Goal: Task Accomplishment & Management: Use online tool/utility

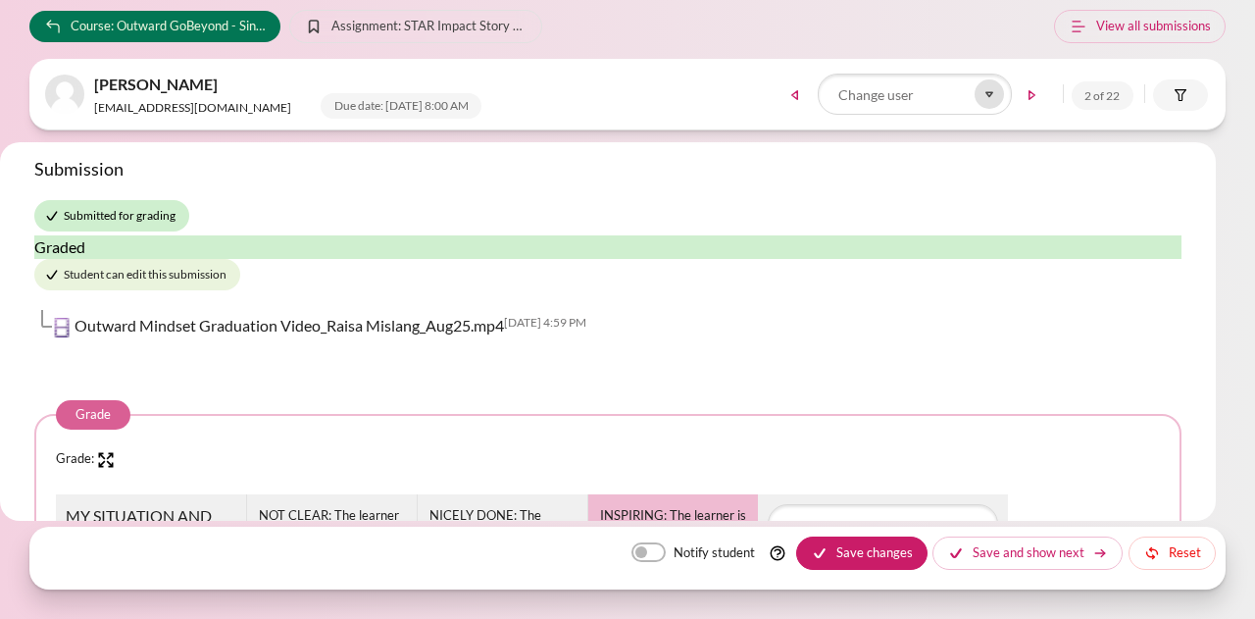
click at [980, 98] on icon at bounding box center [989, 94] width 18 height 18
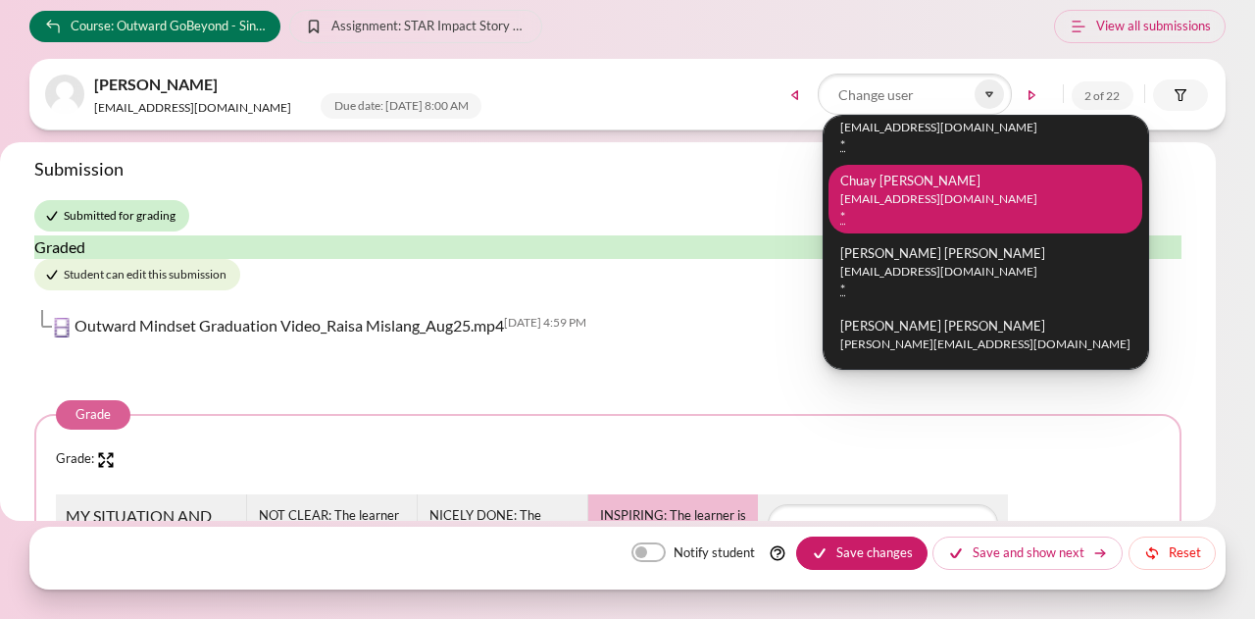
click at [935, 195] on small "[EMAIL_ADDRESS][DOMAIN_NAME]" at bounding box center [985, 199] width 290 height 18
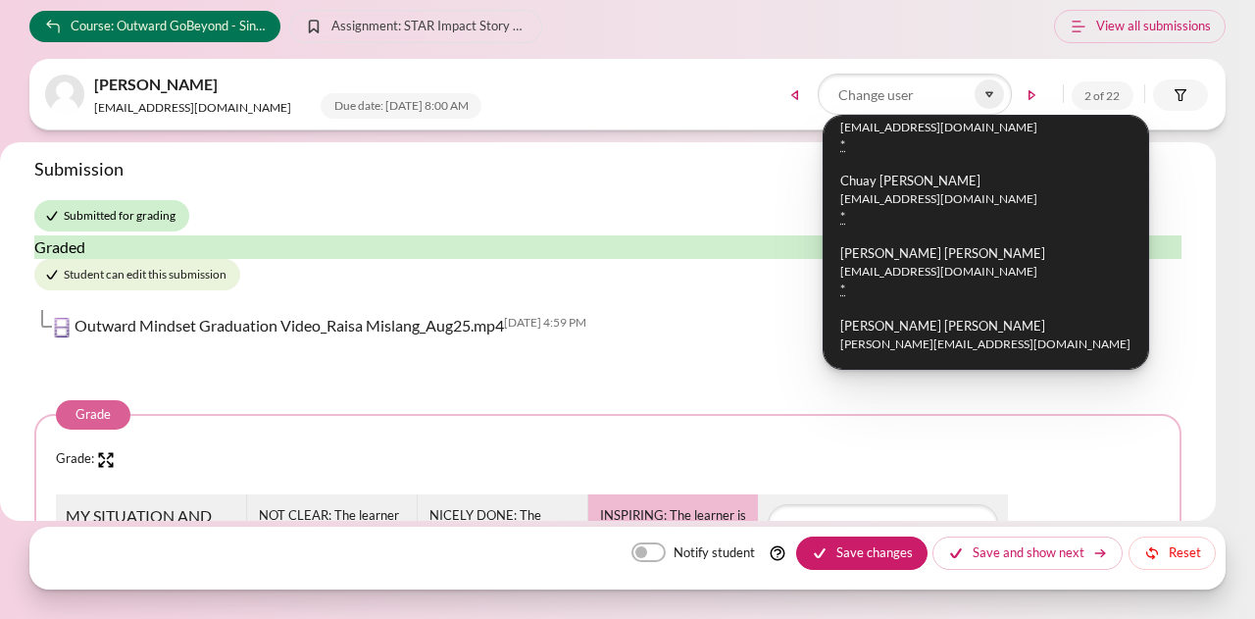
scroll to position [517, 0]
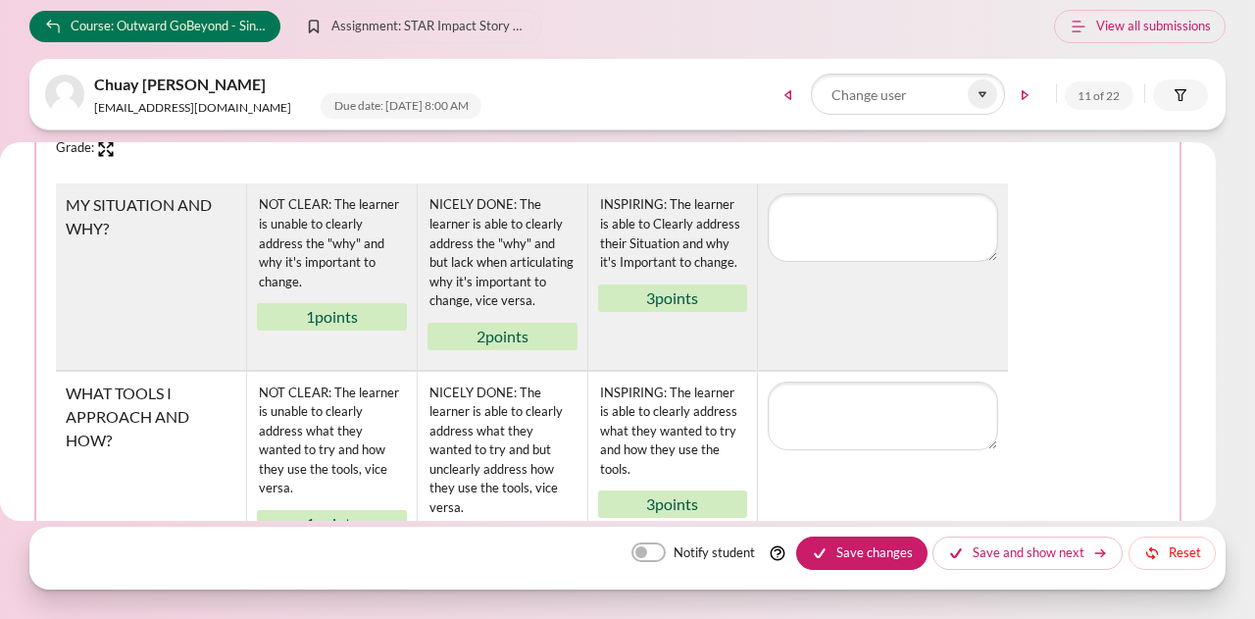
scroll to position [294, 0]
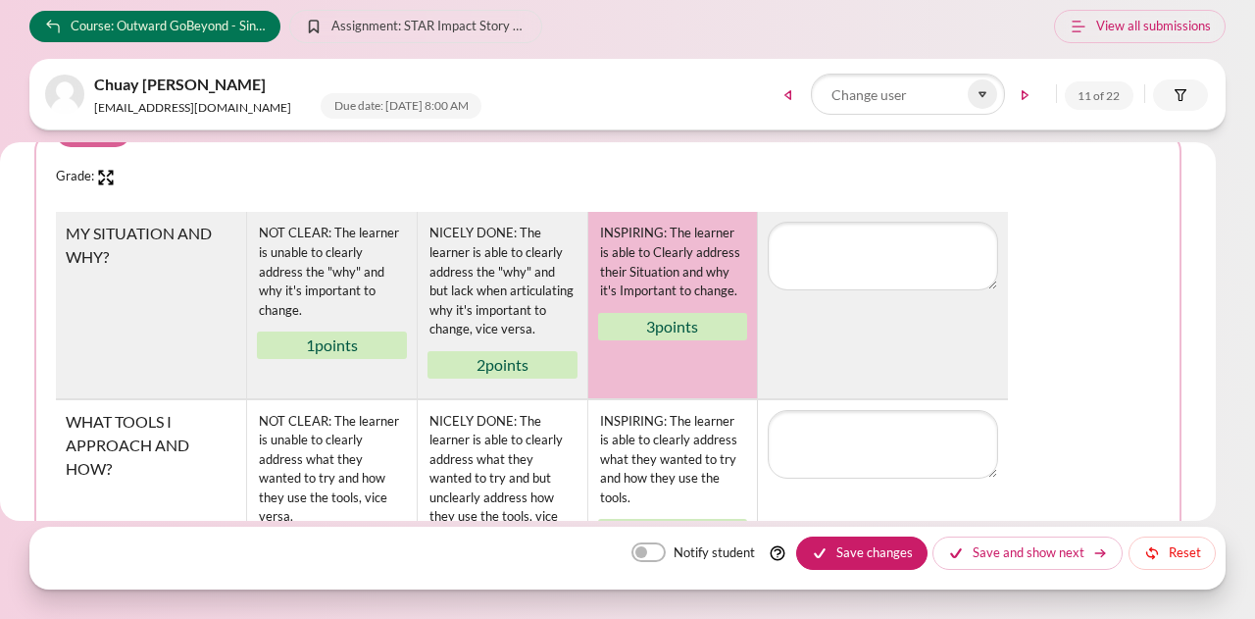
click at [654, 281] on div "INSPIRING: The learner is able to Clearly address their Situation and why it's …" at bounding box center [673, 262] width 150 height 80
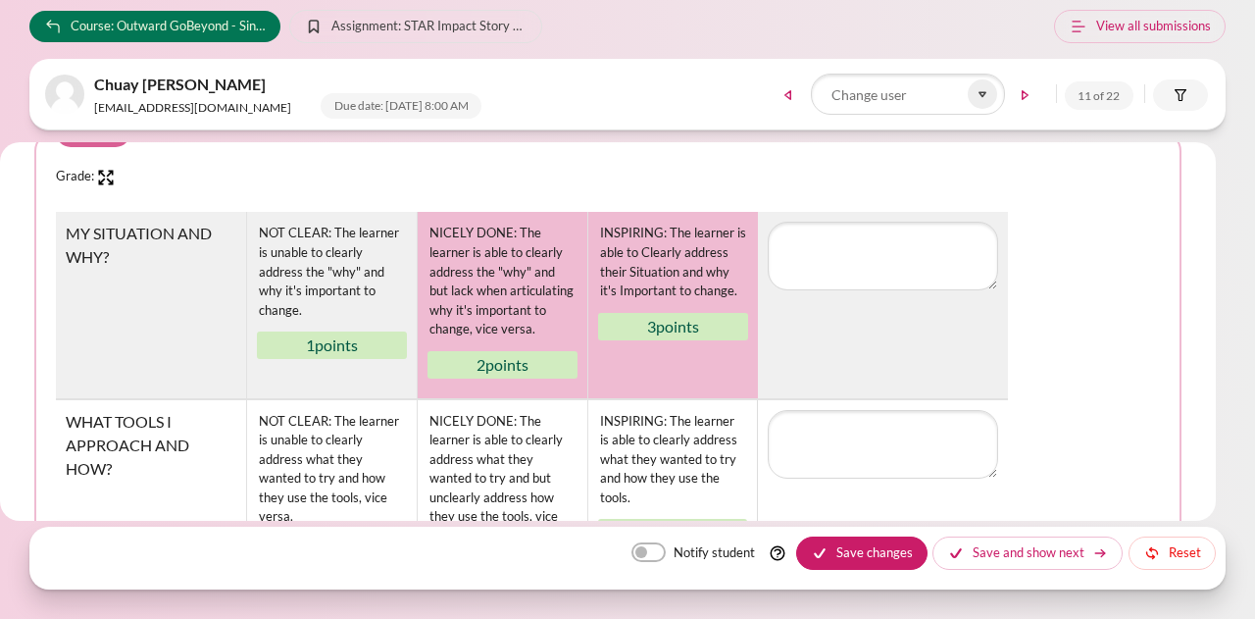
click at [561, 313] on div "NICELY DONE: The learner is able to clearly address the "why" and but lack when…" at bounding box center [502, 281] width 150 height 119
click at [659, 286] on div "INSPIRING: The learner is able to Clearly address their Situation and why it's …" at bounding box center [673, 262] width 150 height 80
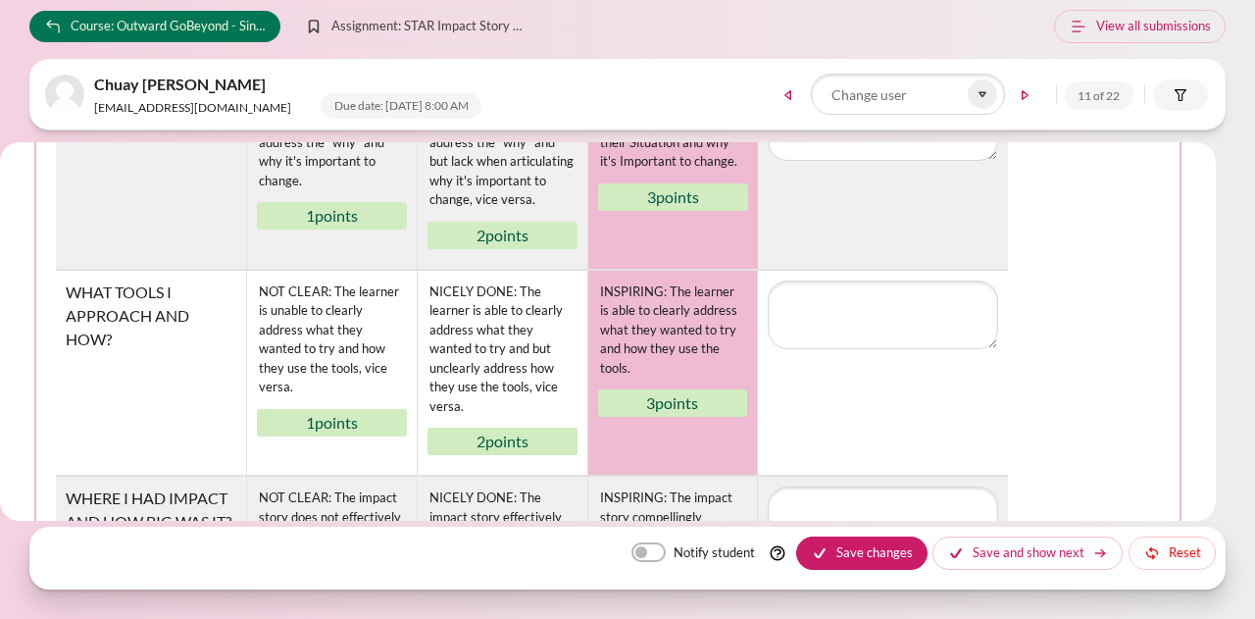
scroll to position [490, 0]
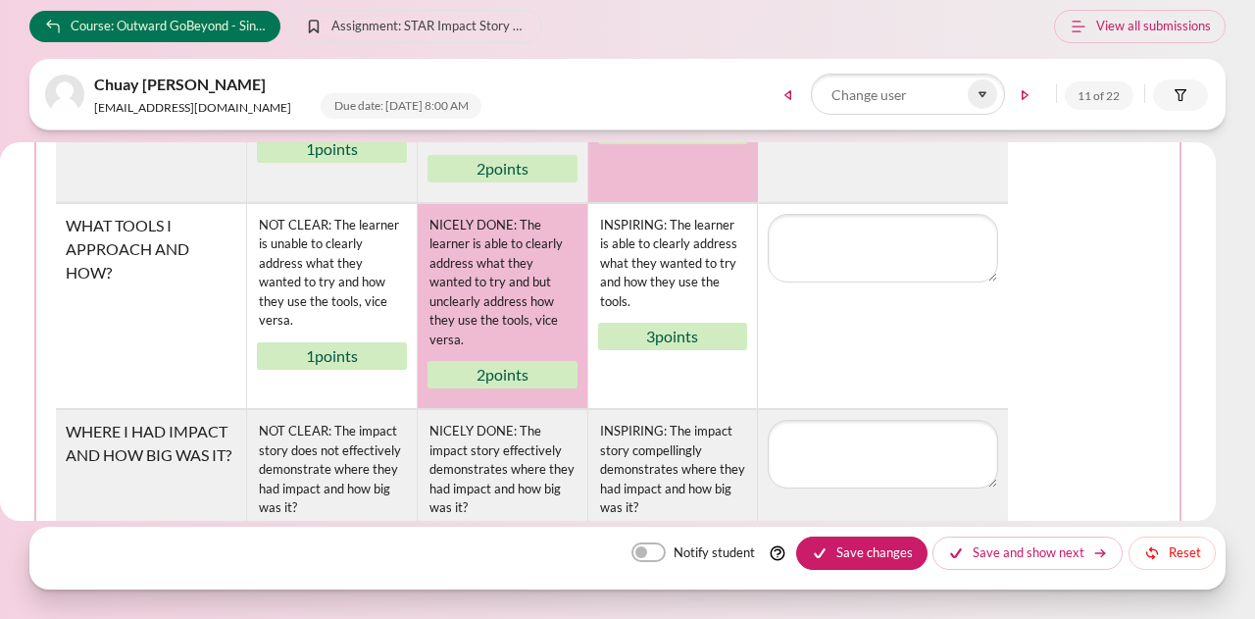
click at [504, 287] on div "NICELY DONE: The learner is able to clearly address what they wanted to try and…" at bounding box center [502, 283] width 150 height 138
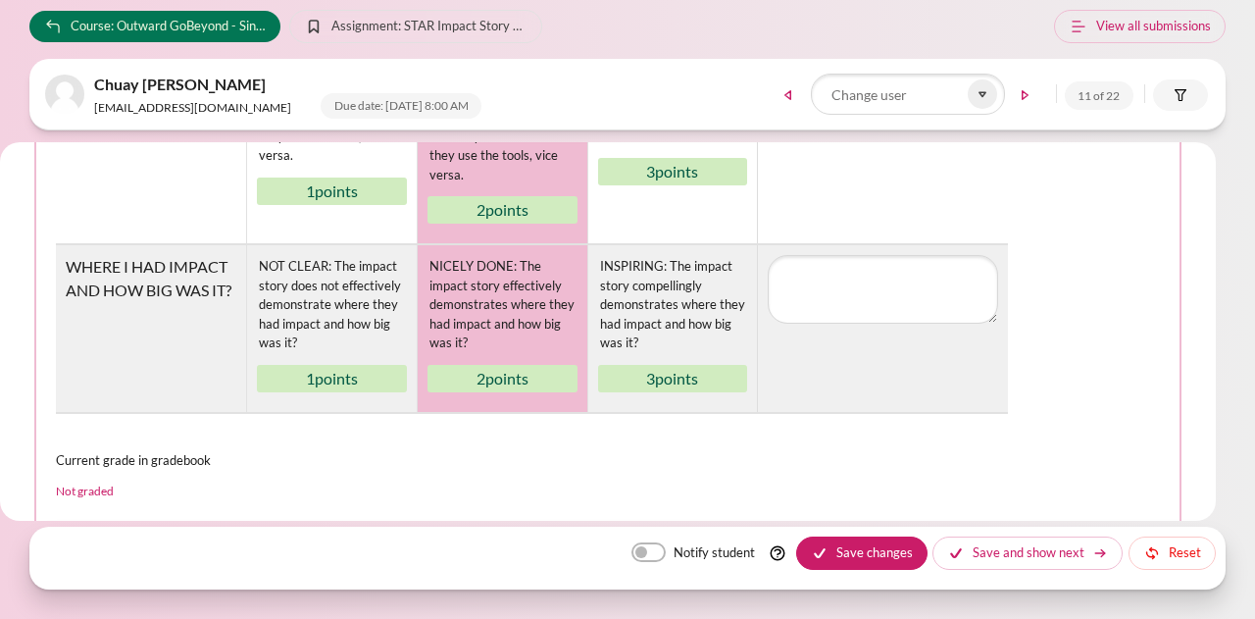
scroll to position [686, 0]
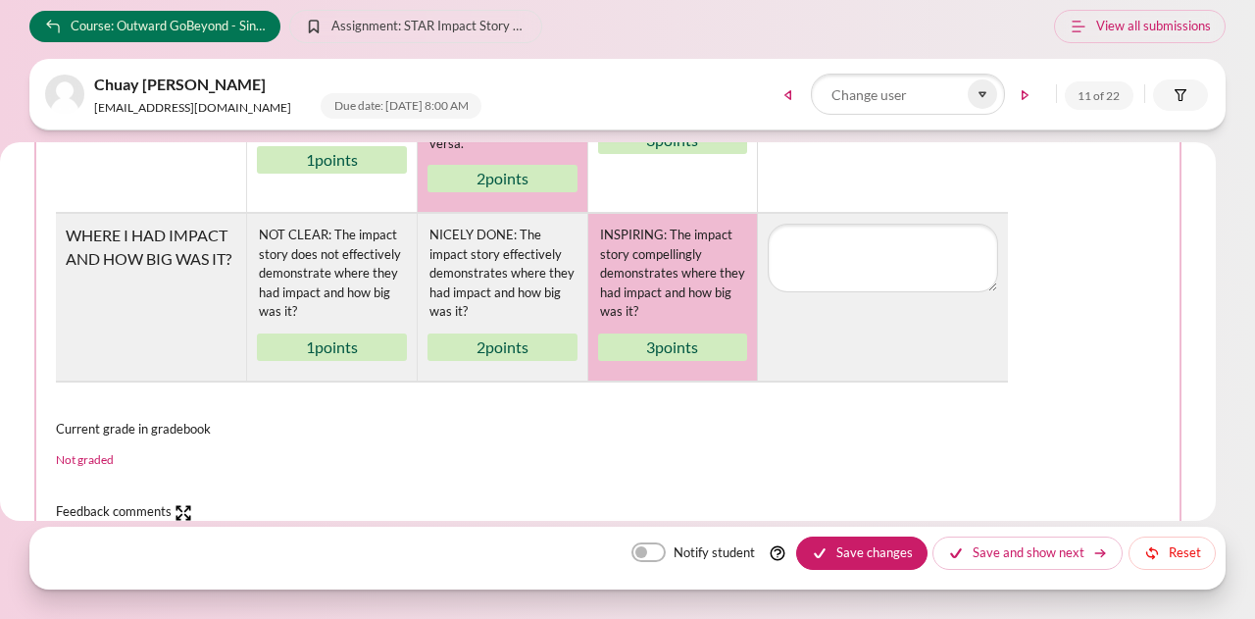
click at [664, 264] on div "INSPIRING: The impact story compellingly demonstrates where they had impact and…" at bounding box center [673, 273] width 150 height 100
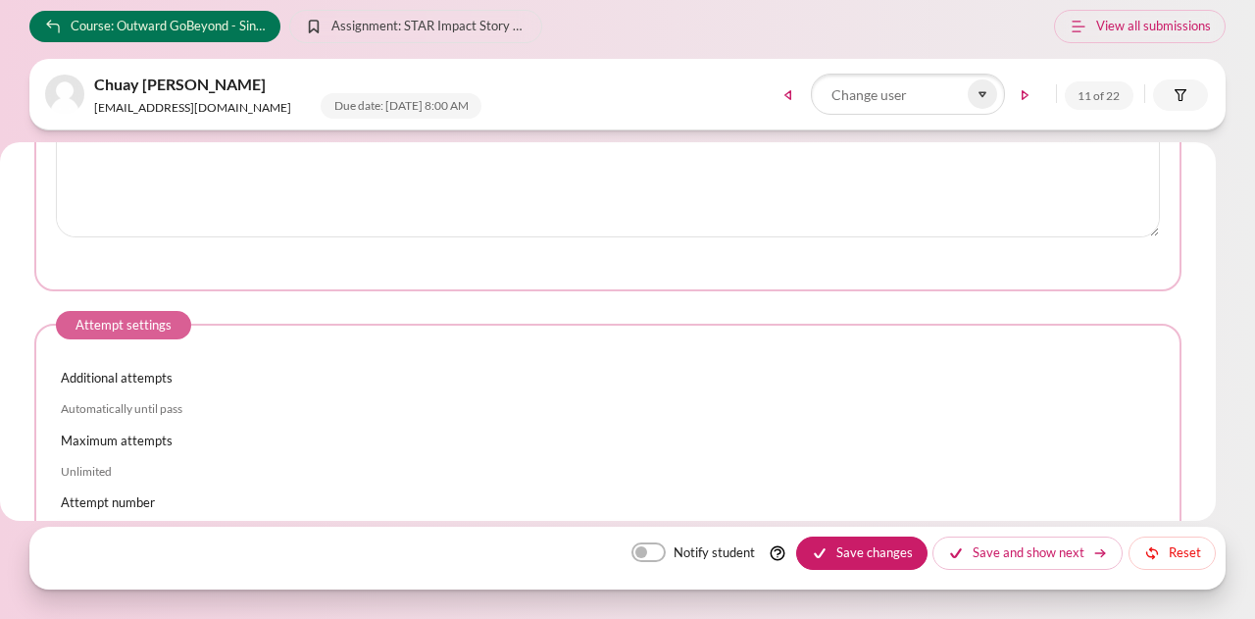
scroll to position [1372, 0]
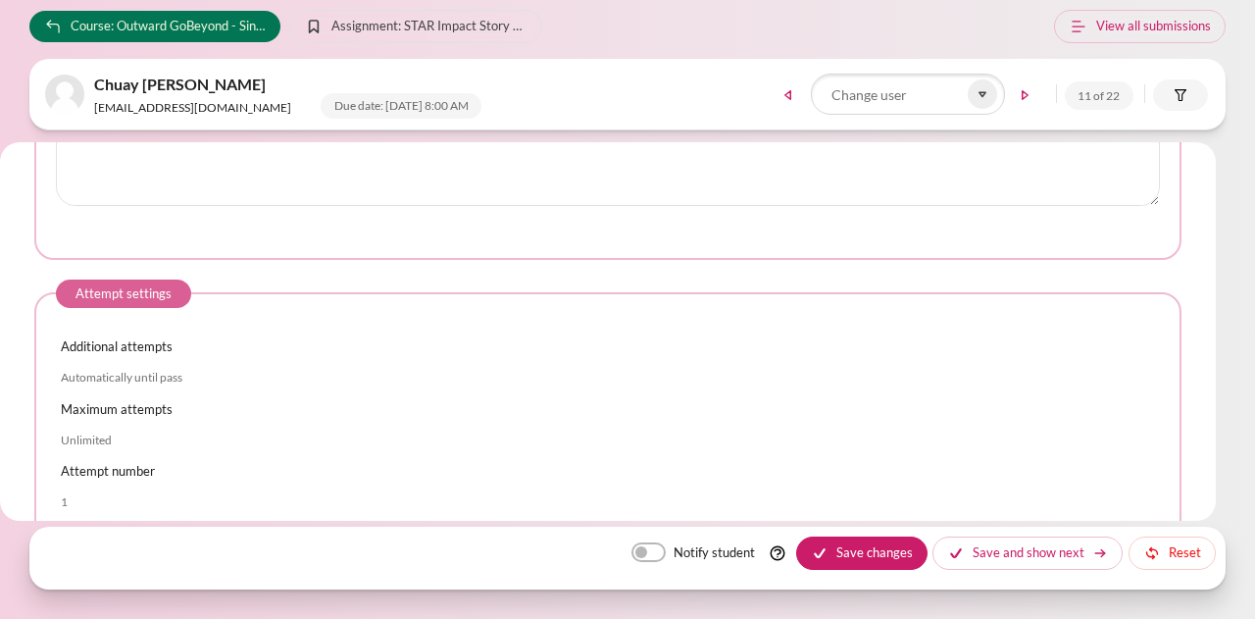
click at [673, 556] on label "Notify student" at bounding box center [713, 552] width 81 height 21
click at [666, 556] on input "Notify student" at bounding box center [648, 552] width 34 height 20
click at [673, 556] on label "Notify student" at bounding box center [713, 552] width 81 height 21
click at [663, 556] on input "Notify student" at bounding box center [648, 552] width 34 height 20
checkbox input "false"
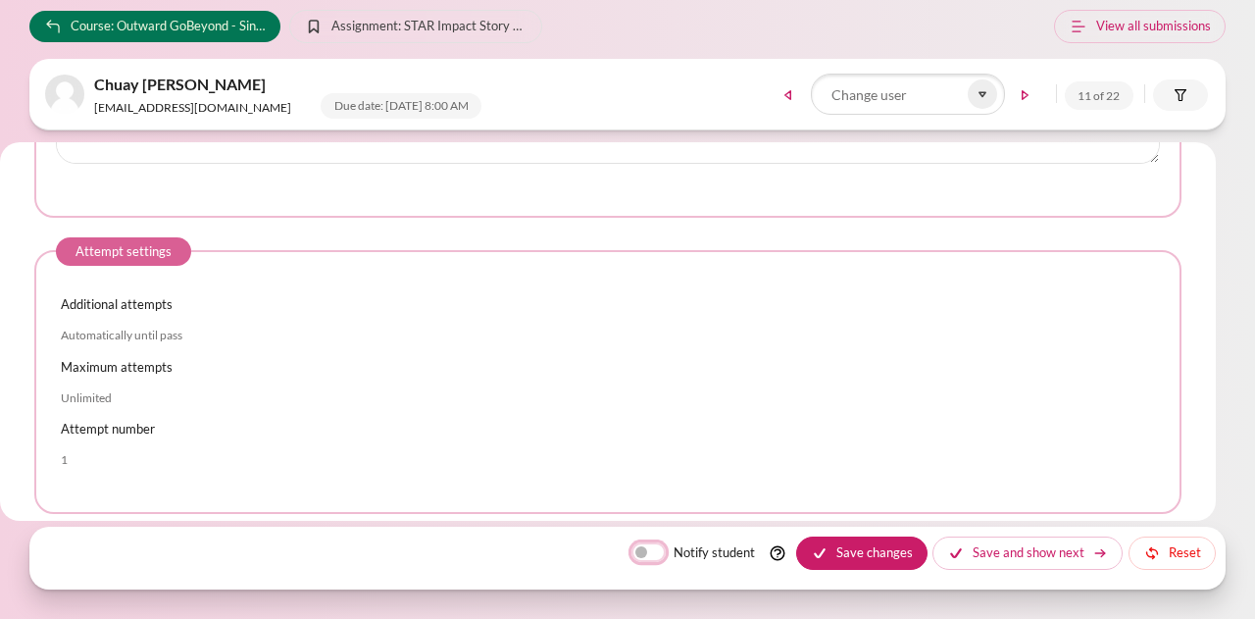
scroll to position [1436, 0]
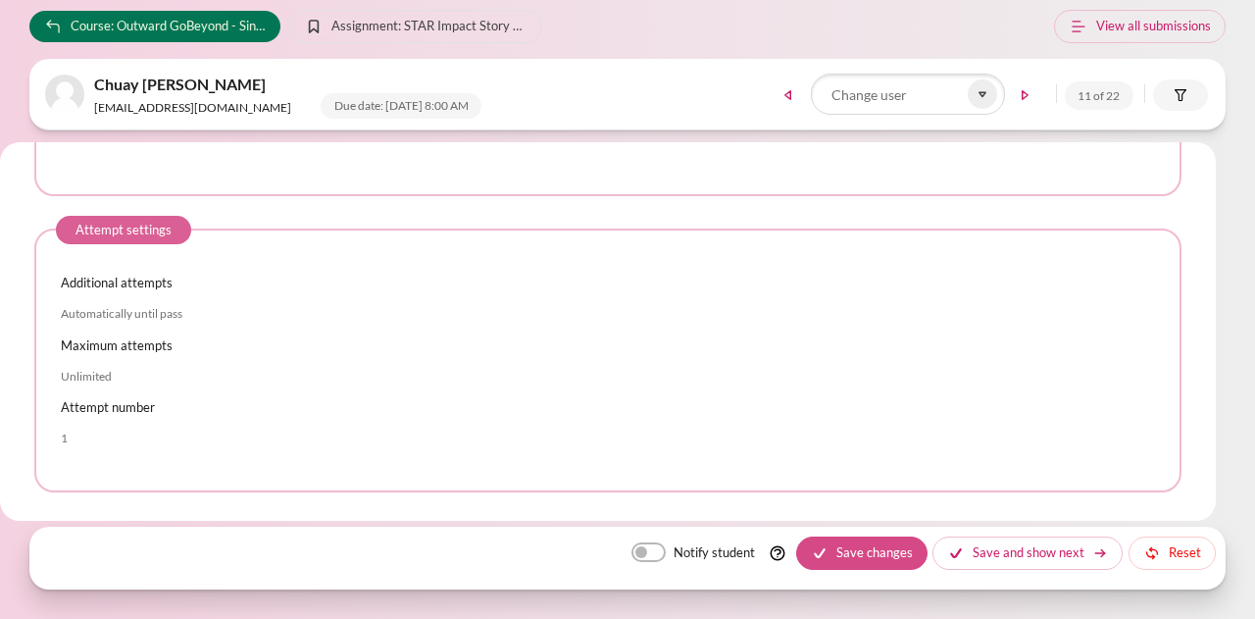
click at [869, 554] on button "Save changes" at bounding box center [861, 552] width 131 height 33
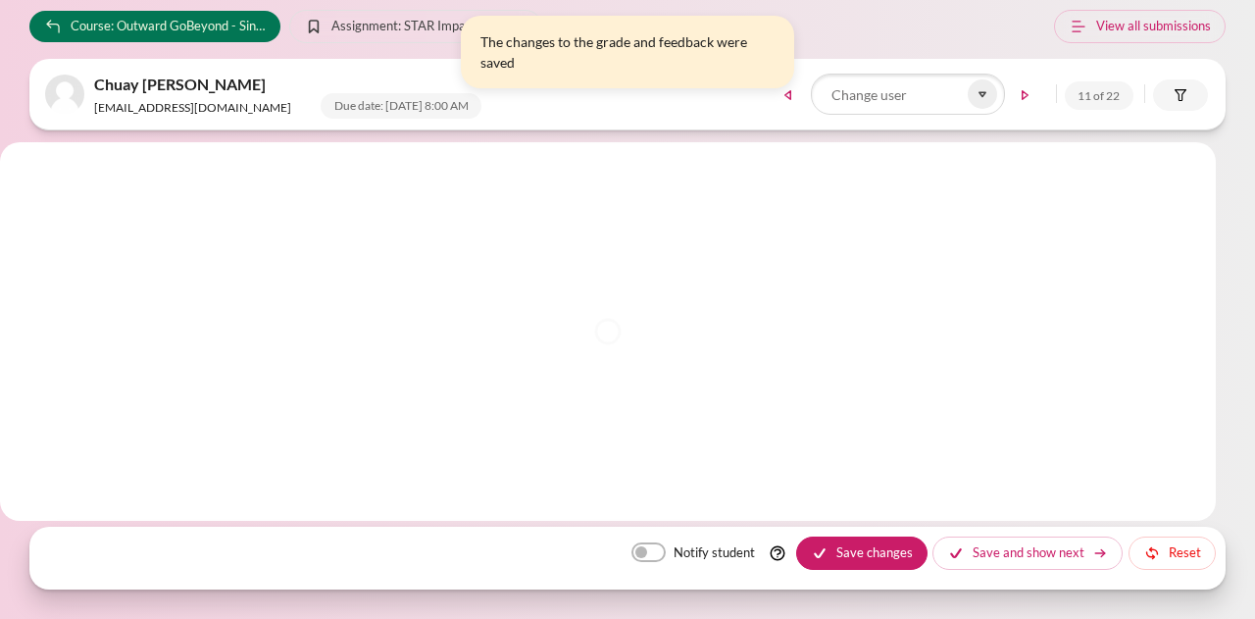
scroll to position [0, 0]
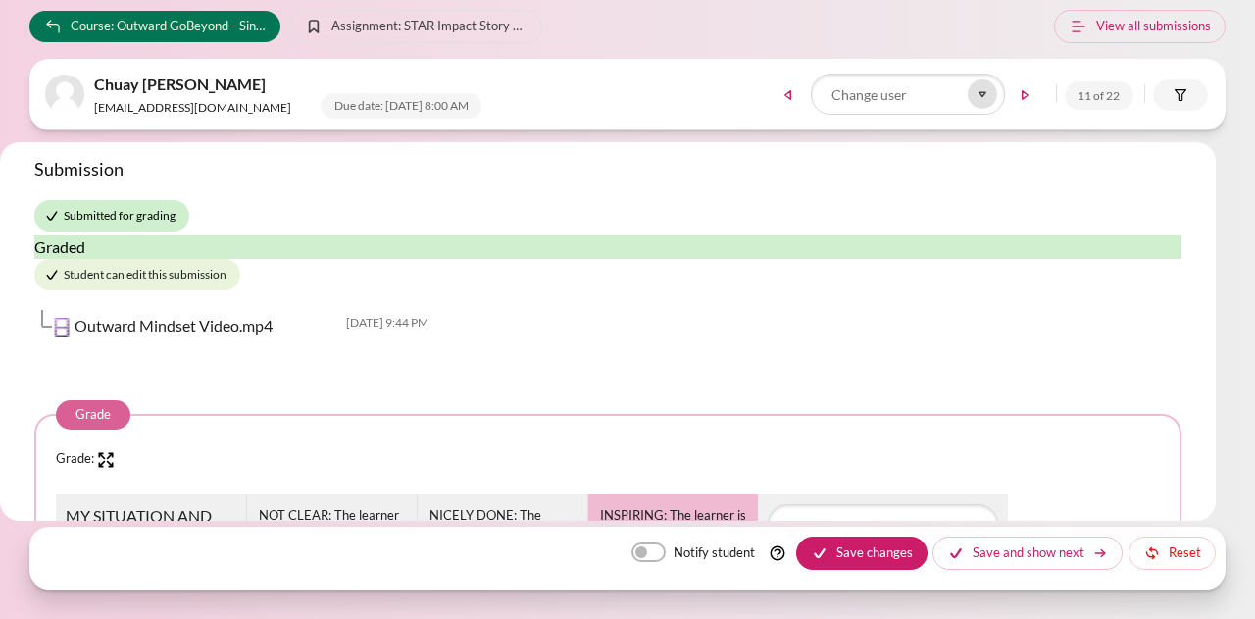
click at [982, 90] on icon at bounding box center [982, 94] width 18 height 18
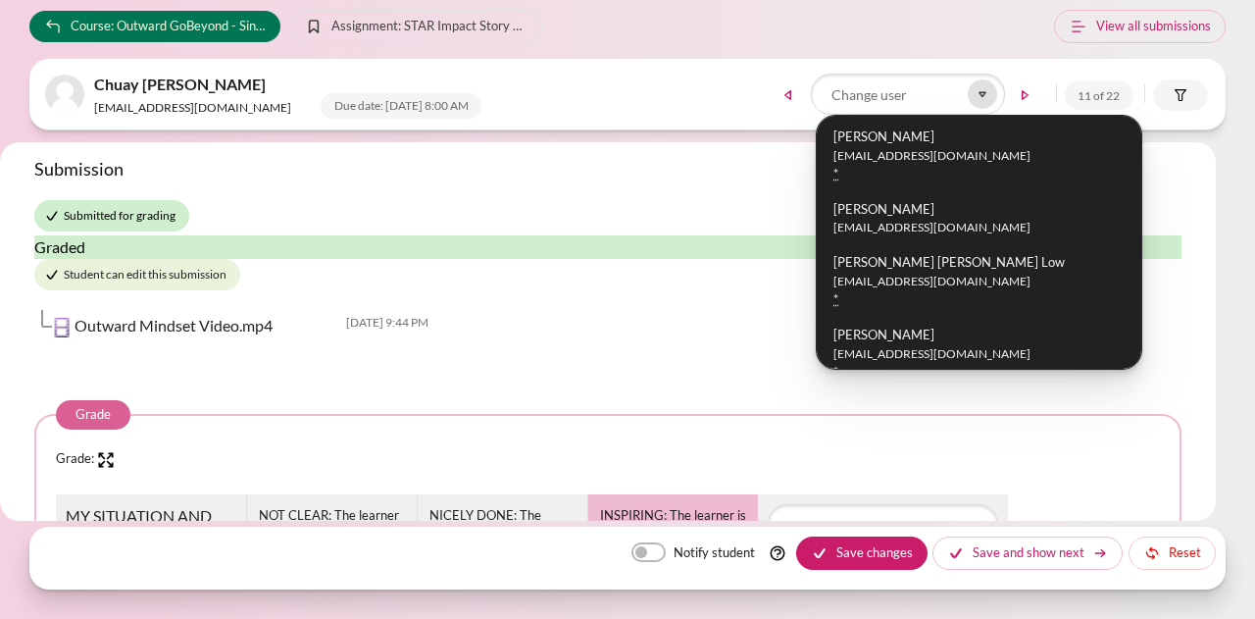
click at [988, 89] on icon at bounding box center [982, 94] width 18 height 18
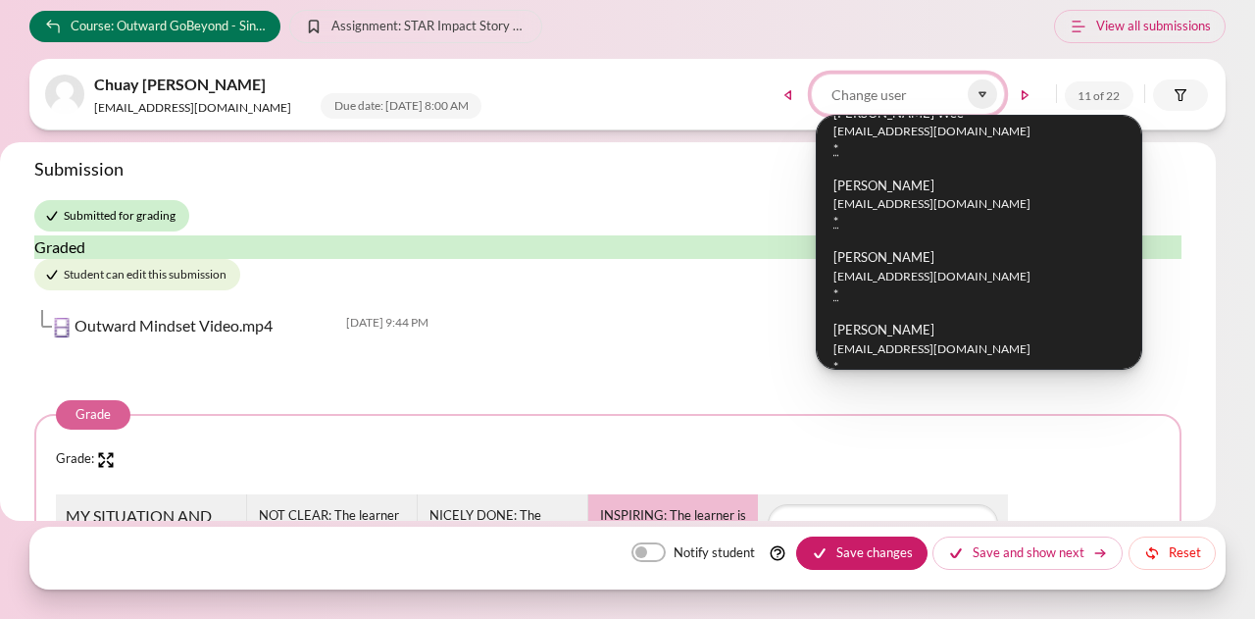
scroll to position [392, 0]
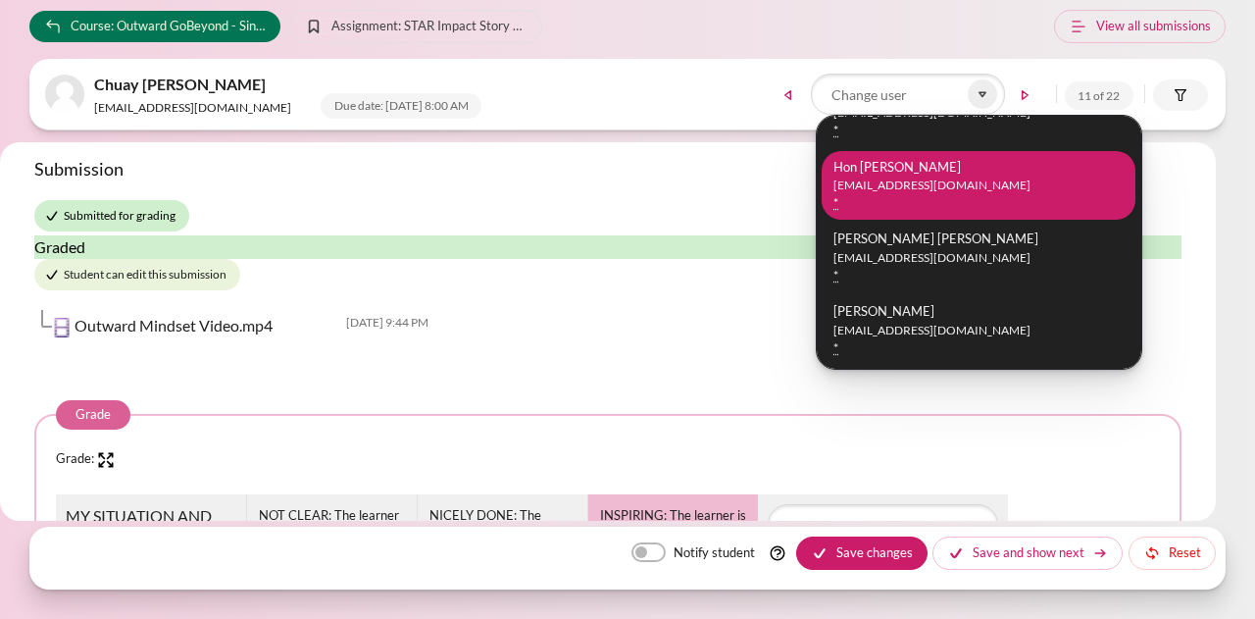
click at [945, 185] on small "[EMAIL_ADDRESS][DOMAIN_NAME]" at bounding box center [978, 185] width 290 height 18
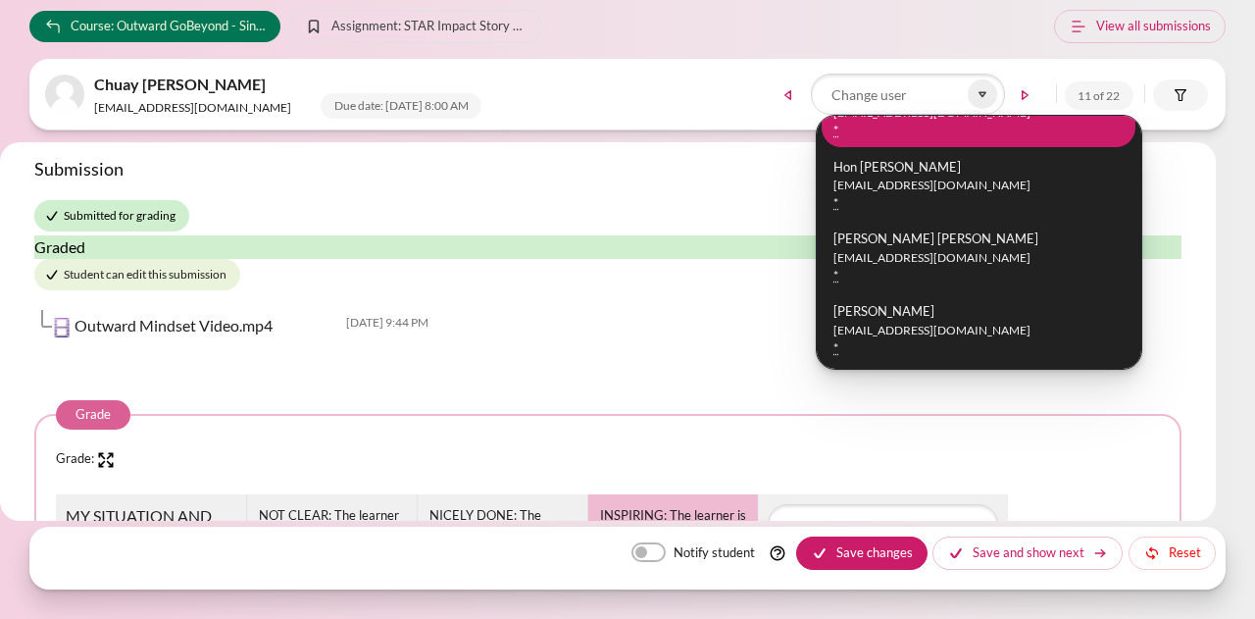
scroll to position [1072, 0]
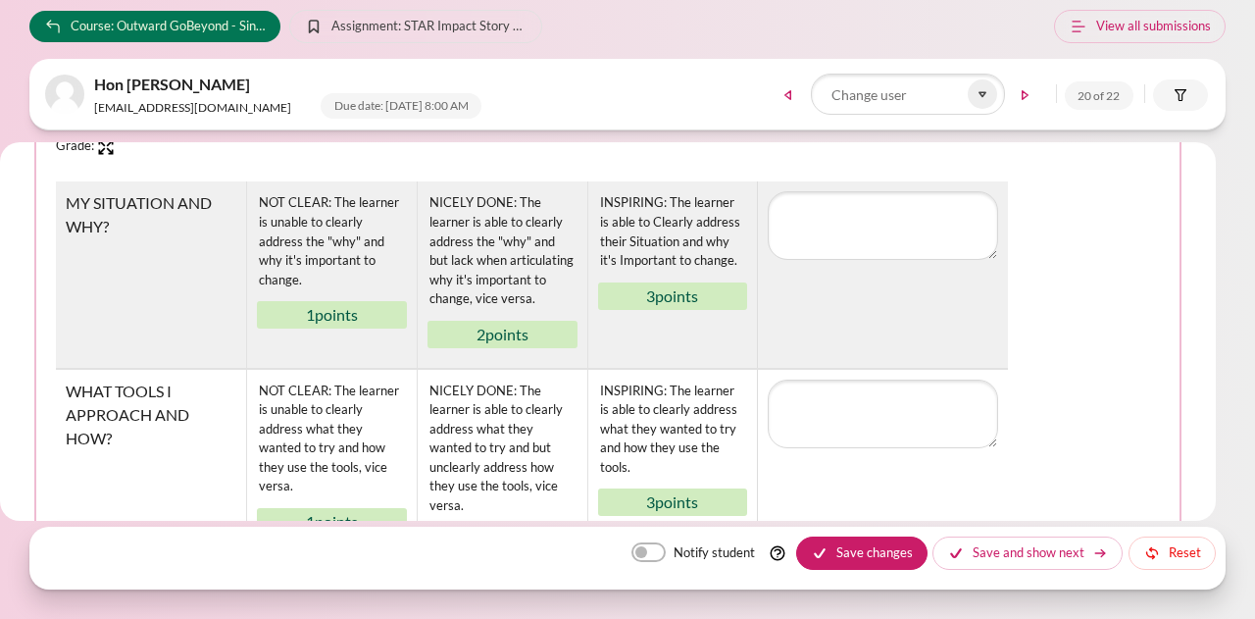
scroll to position [294, 0]
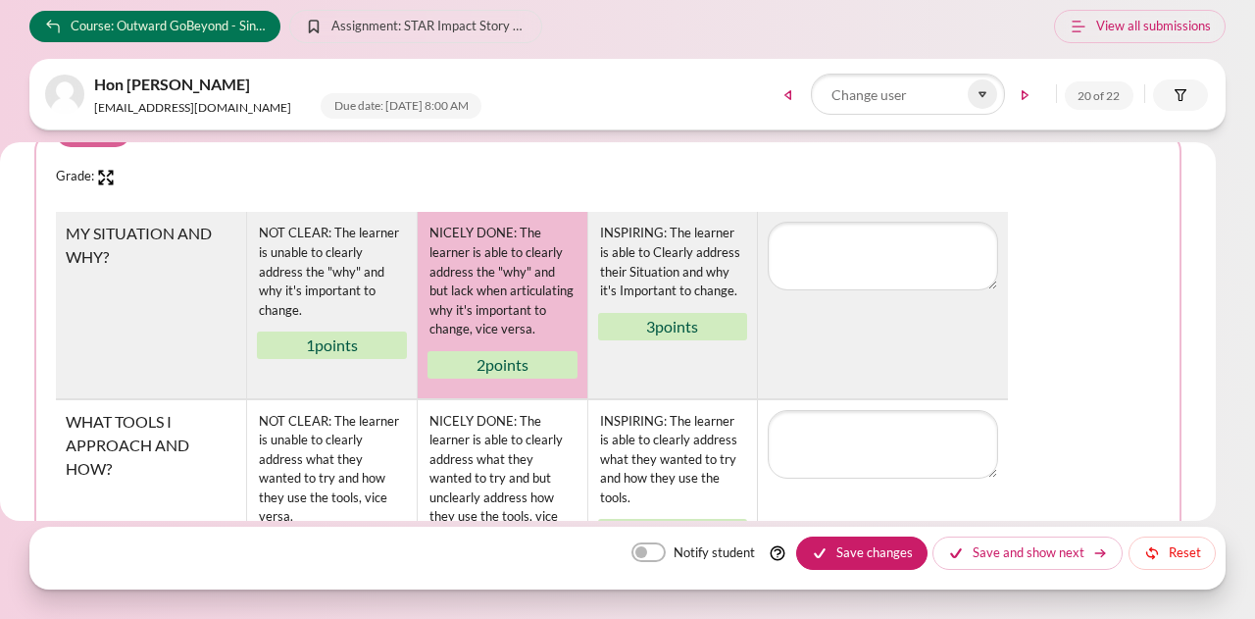
click at [536, 293] on div "NICELY DONE: The learner is able to clearly address the "why" and but lack when…" at bounding box center [502, 281] width 150 height 119
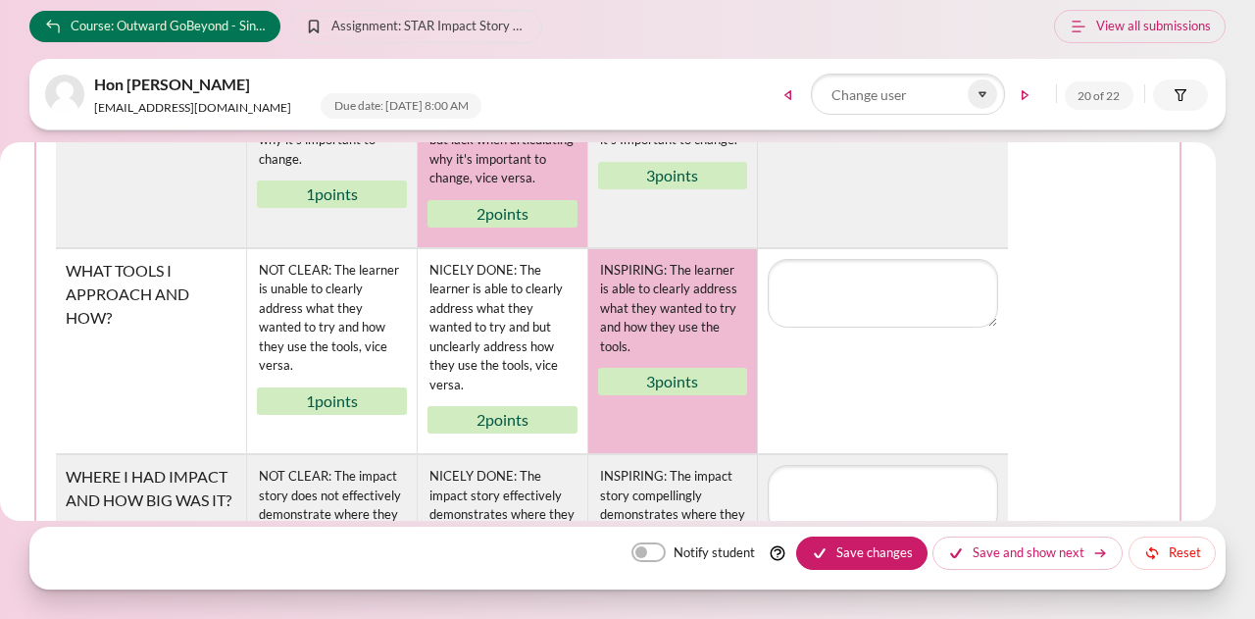
scroll to position [490, 0]
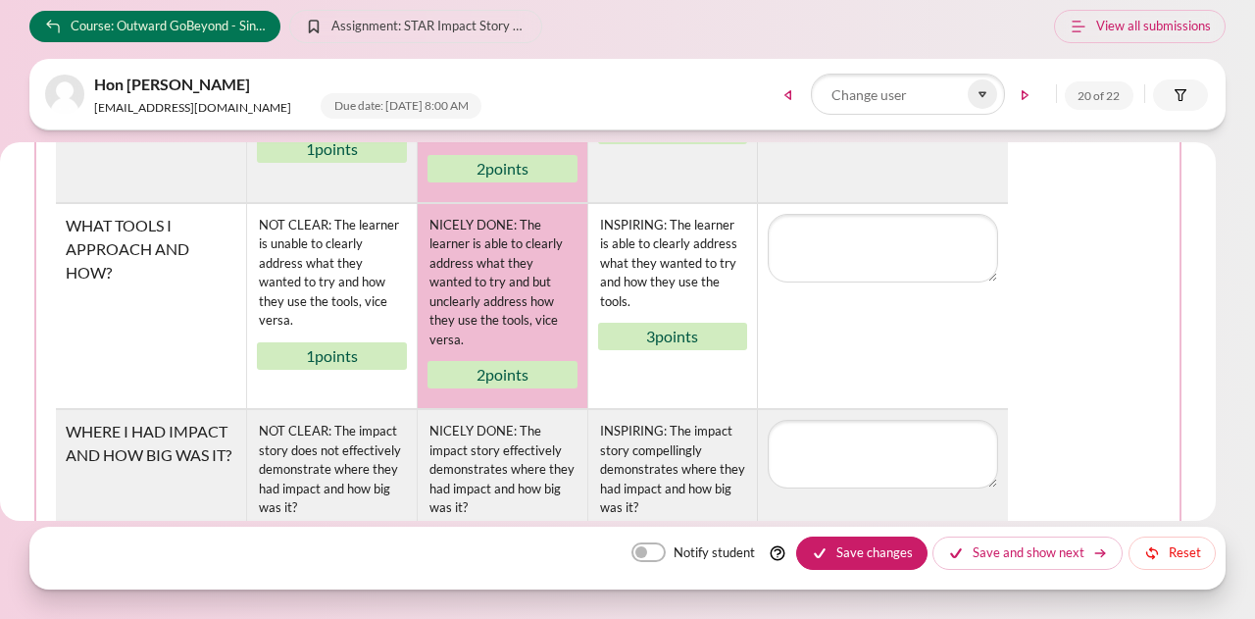
click at [531, 294] on div "NICELY DONE: The learner is able to clearly address what they wanted to try and…" at bounding box center [502, 283] width 150 height 138
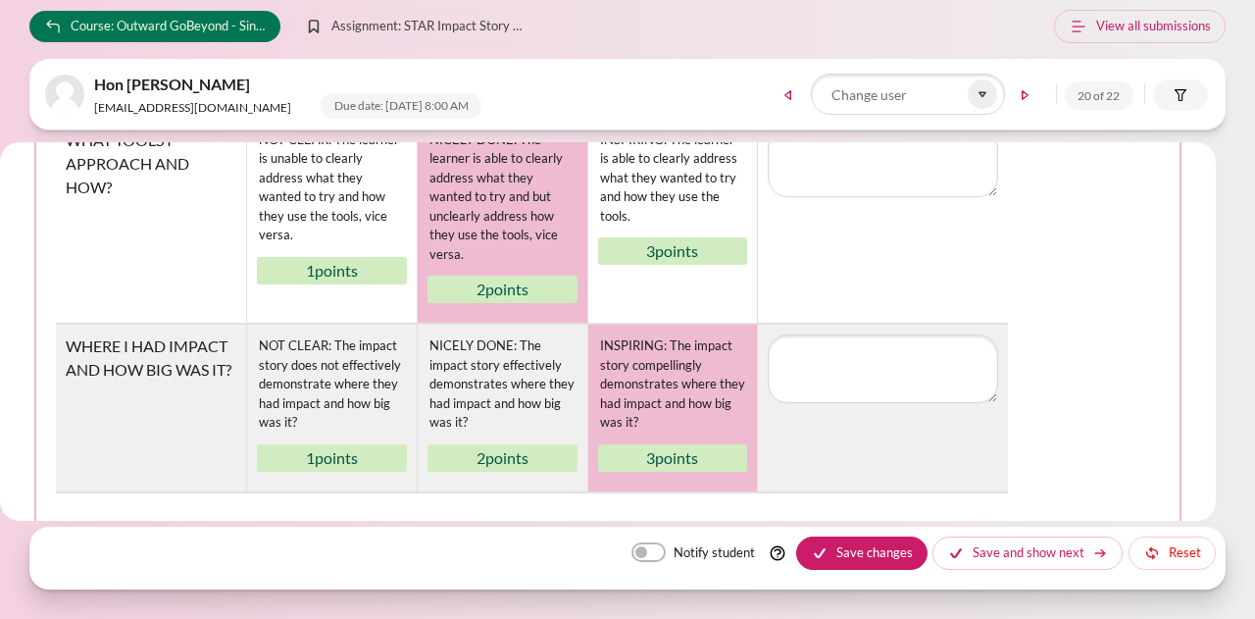
scroll to position [686, 0]
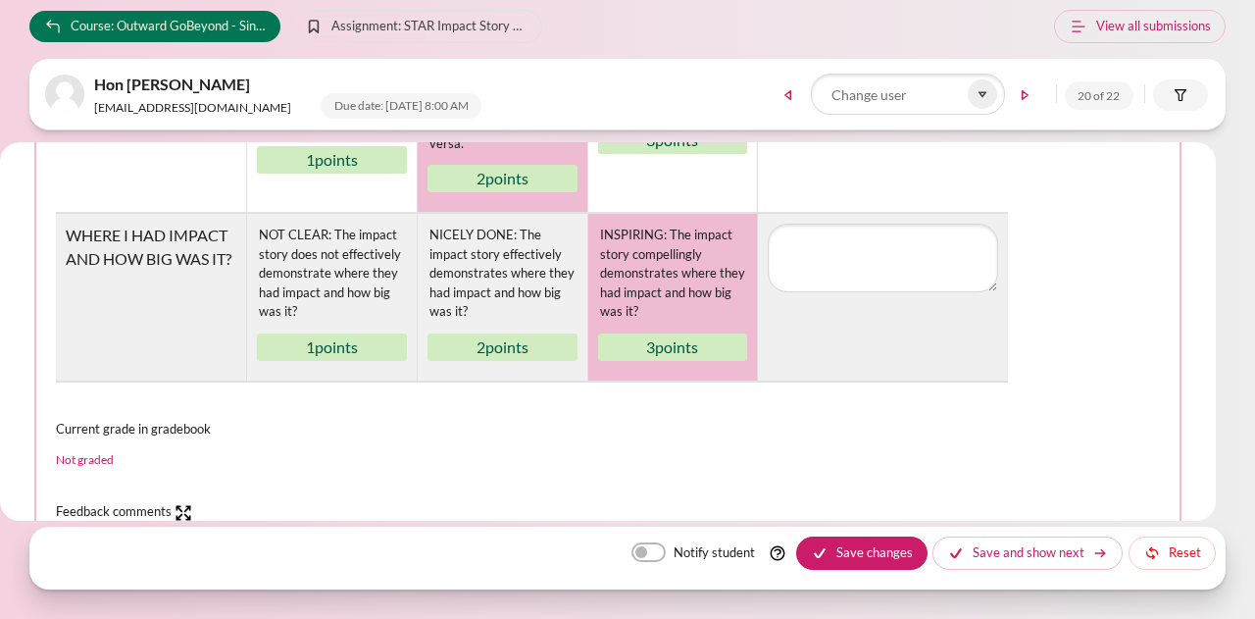
click at [653, 276] on div "INSPIRING: The impact story compellingly demonstrates where they had impact and…" at bounding box center [673, 273] width 150 height 100
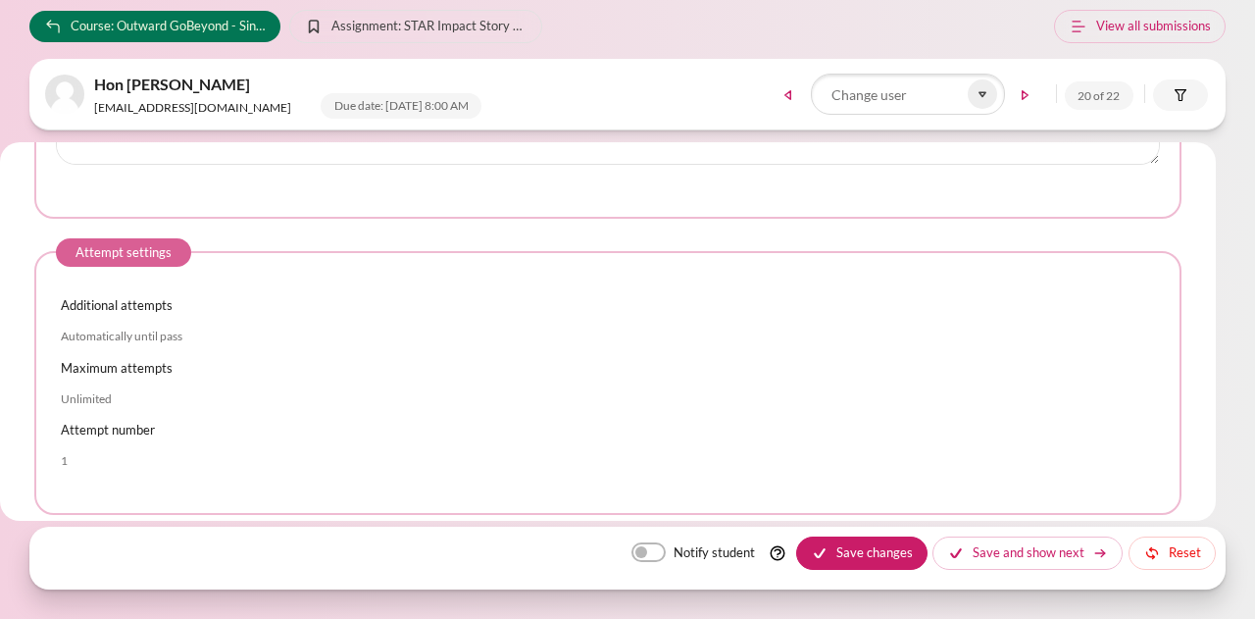
scroll to position [1436, 0]
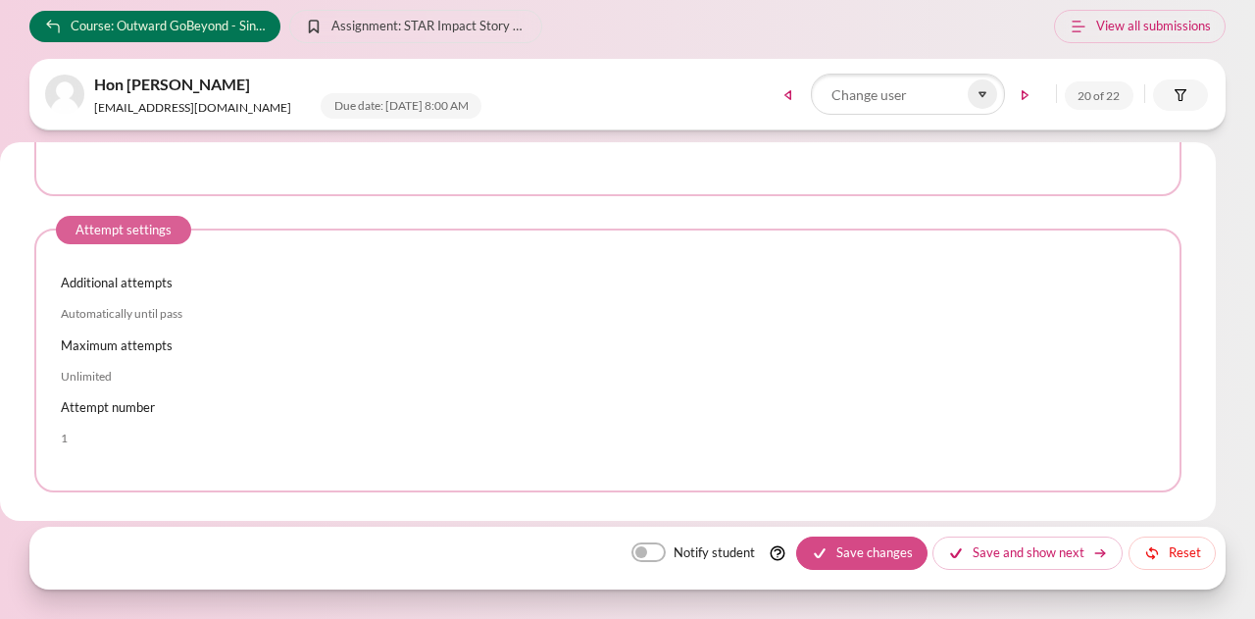
click at [865, 549] on button "Save changes" at bounding box center [861, 552] width 131 height 33
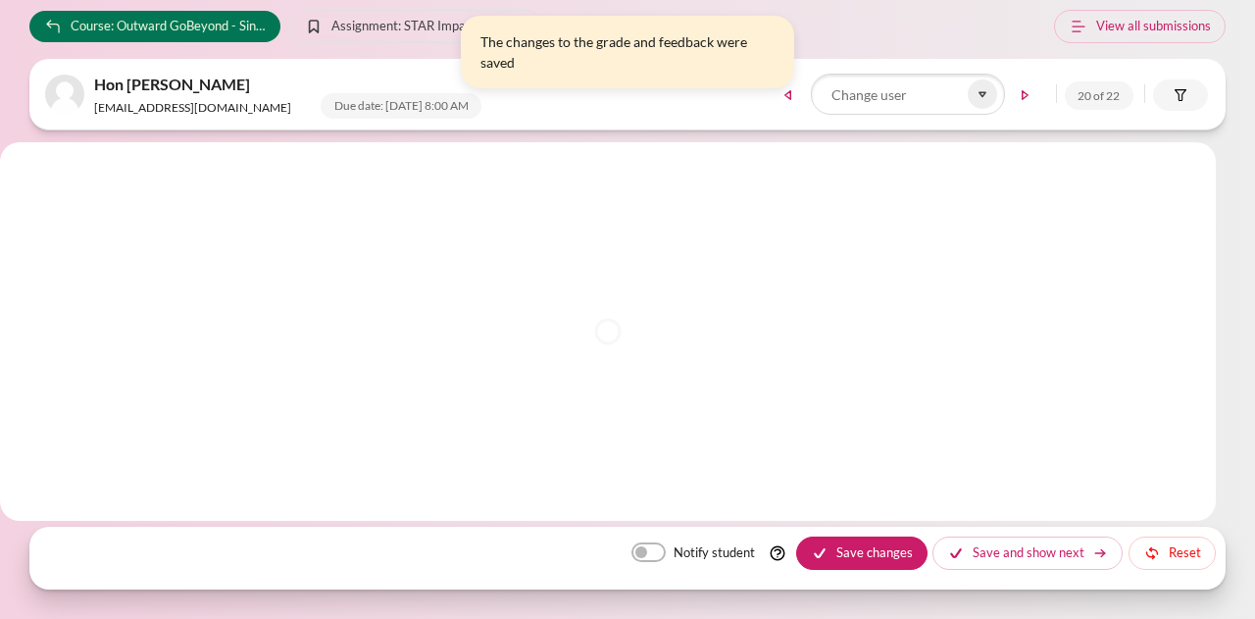
scroll to position [0, 0]
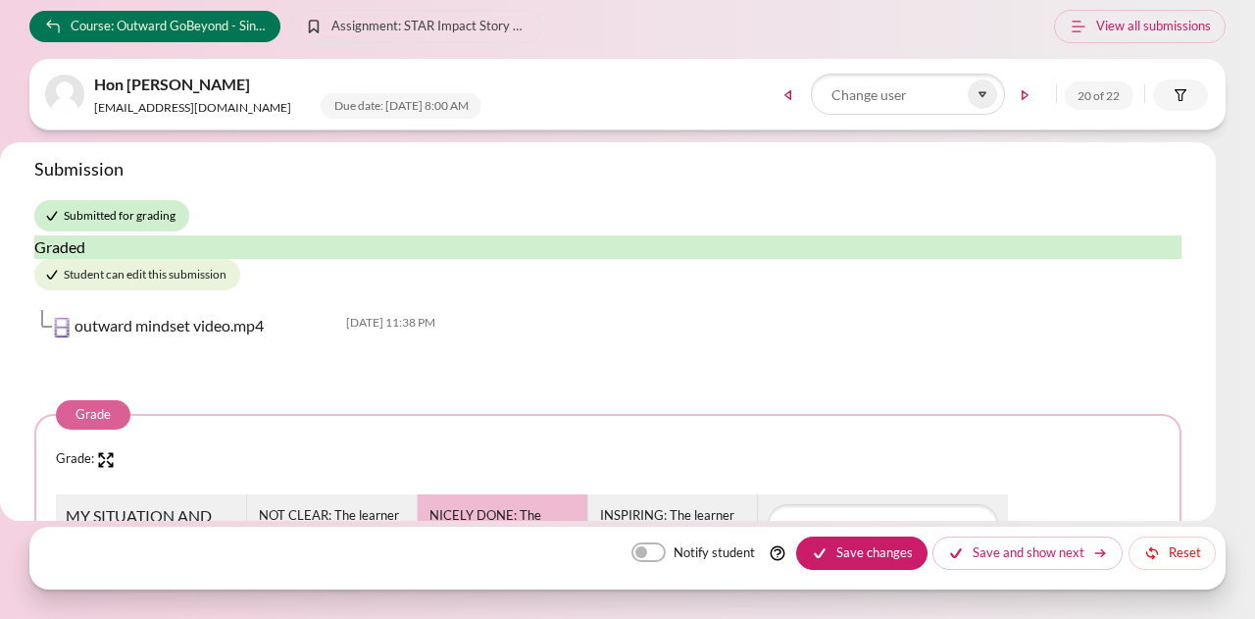
click at [347, 543] on div "Notify student Save changes Save and show next Reset" at bounding box center [627, 552] width 1196 height 53
click at [984, 90] on icon at bounding box center [982, 94] width 18 height 18
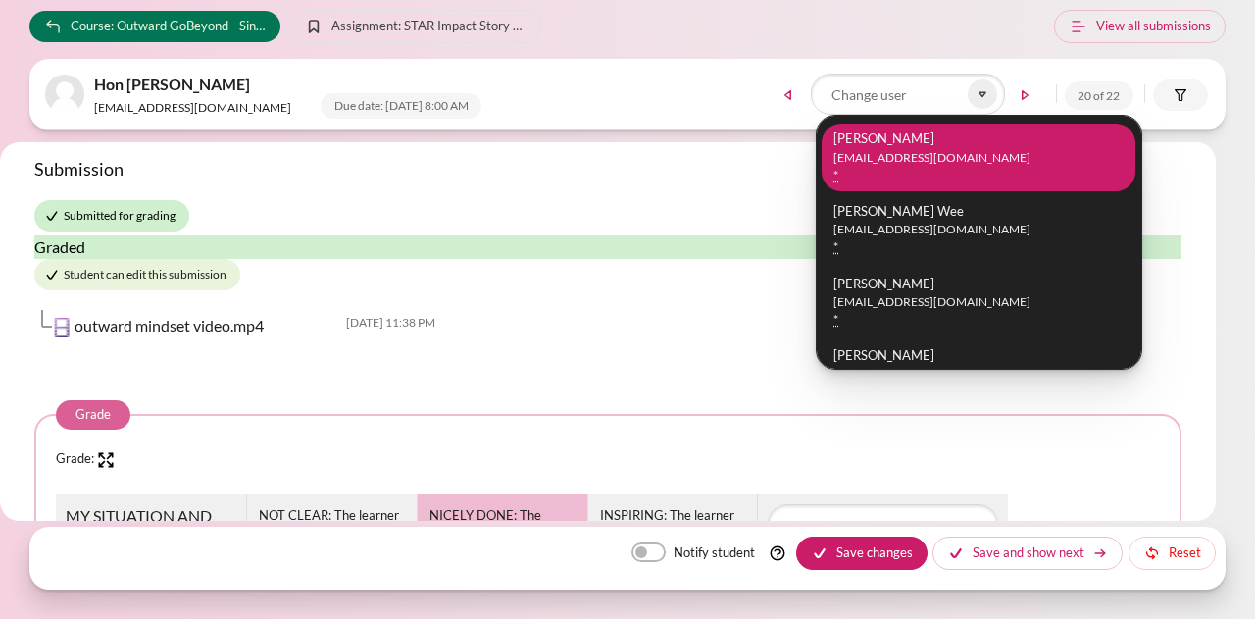
click at [965, 136] on li "[PERSON_NAME] [PERSON_NAME][EMAIL_ADDRESS][DOMAIN_NAME] *" at bounding box center [978, 158] width 314 height 69
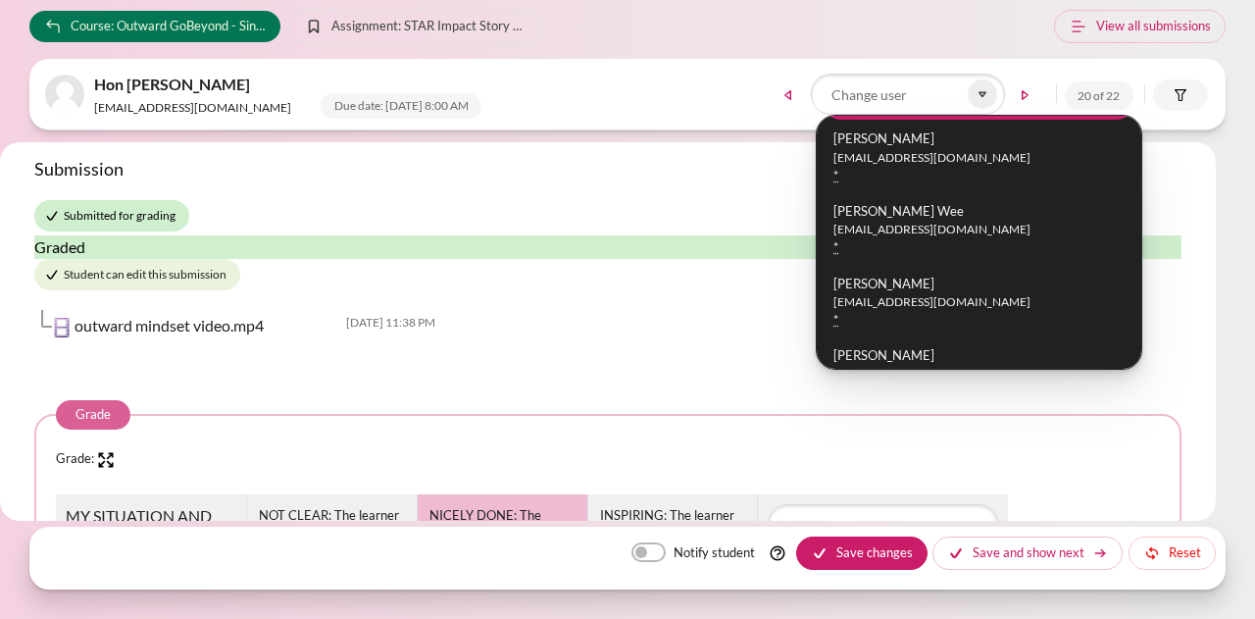
scroll to position [82, 0]
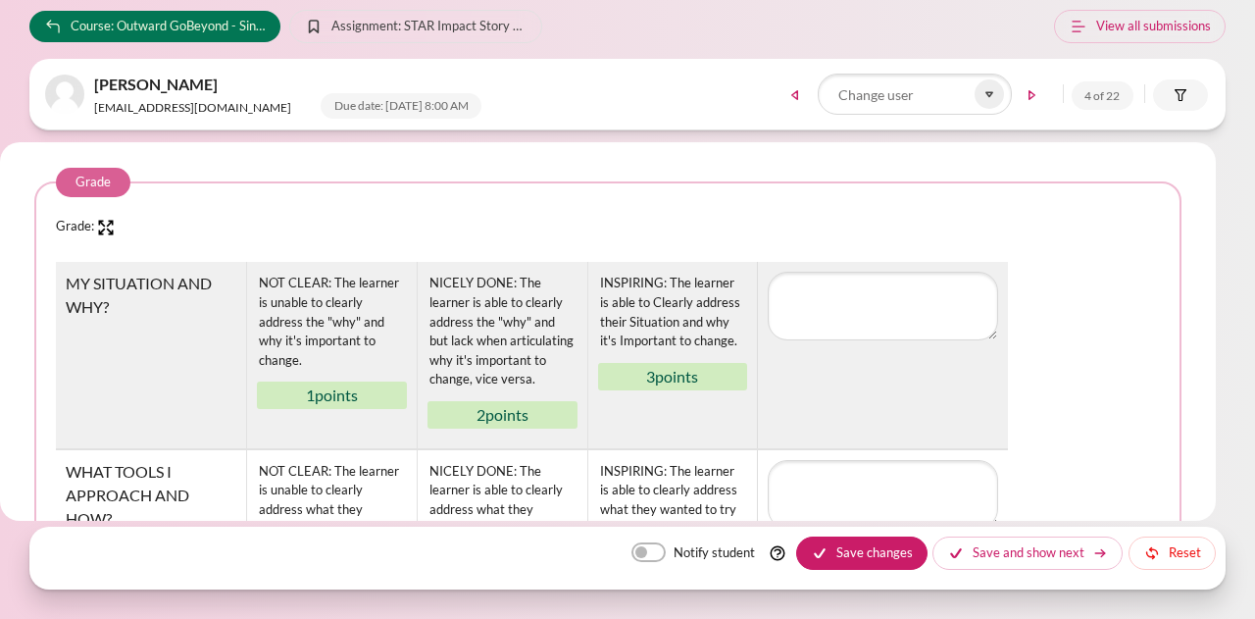
scroll to position [294, 0]
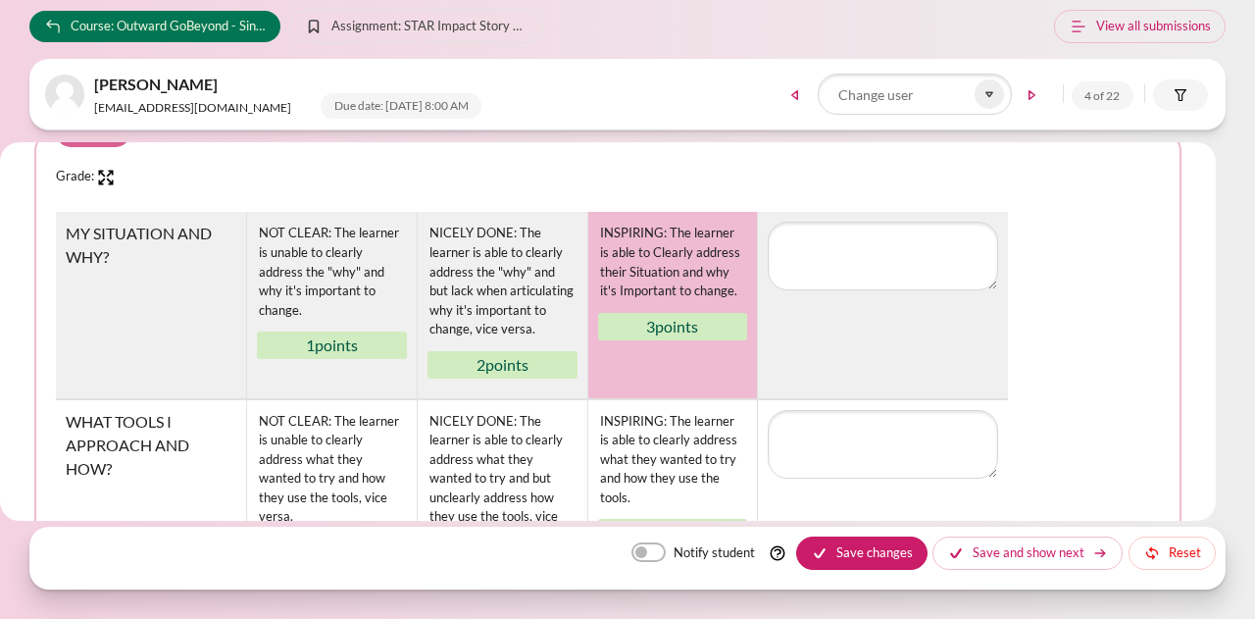
click at [696, 293] on div "INSPIRING: The learner is able to Clearly address their Situation and why it's …" at bounding box center [673, 262] width 150 height 80
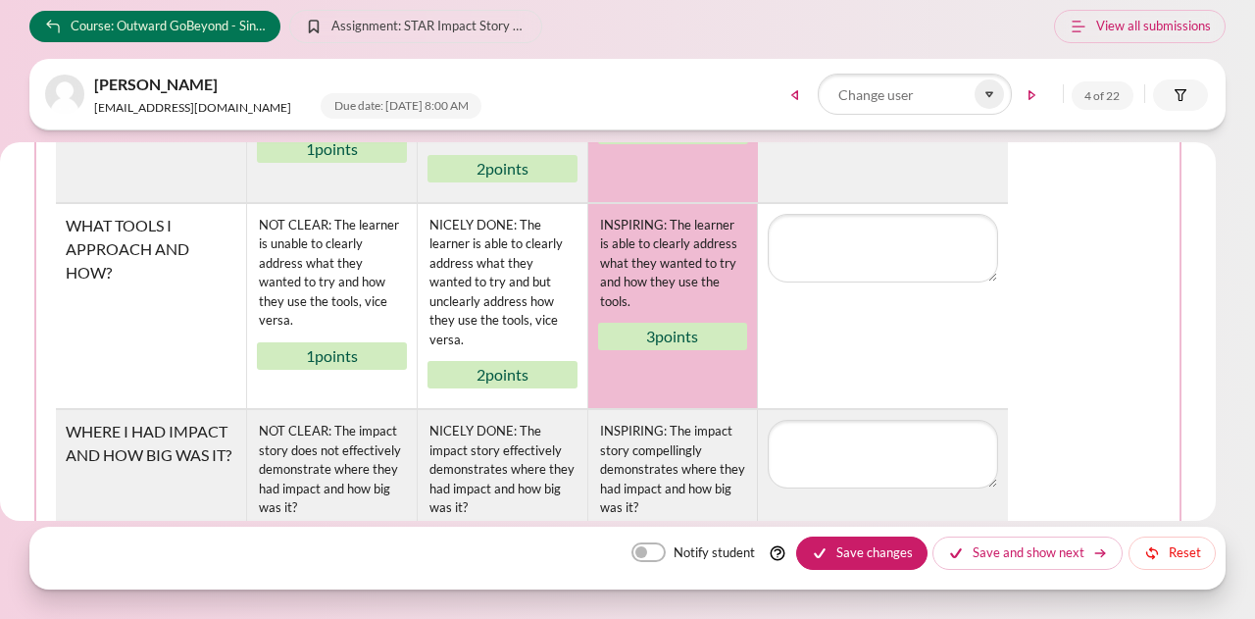
click at [680, 281] on div "INSPIRING: The learner is able to clearly address what they wanted to try and h…" at bounding box center [673, 264] width 150 height 100
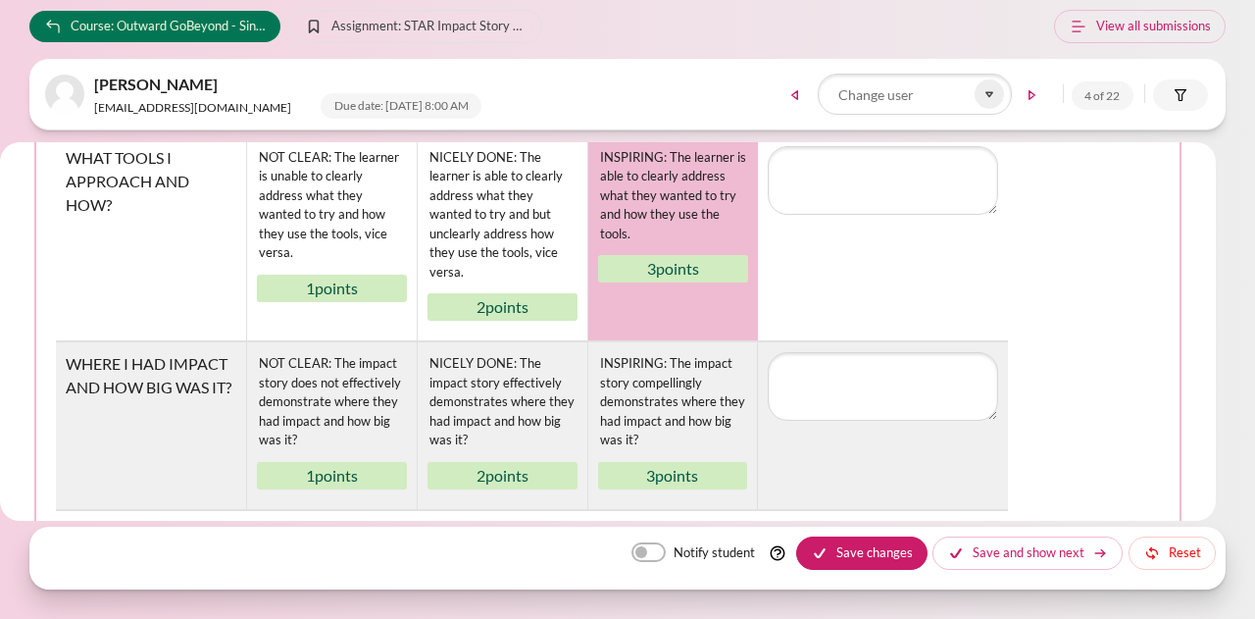
scroll to position [588, 0]
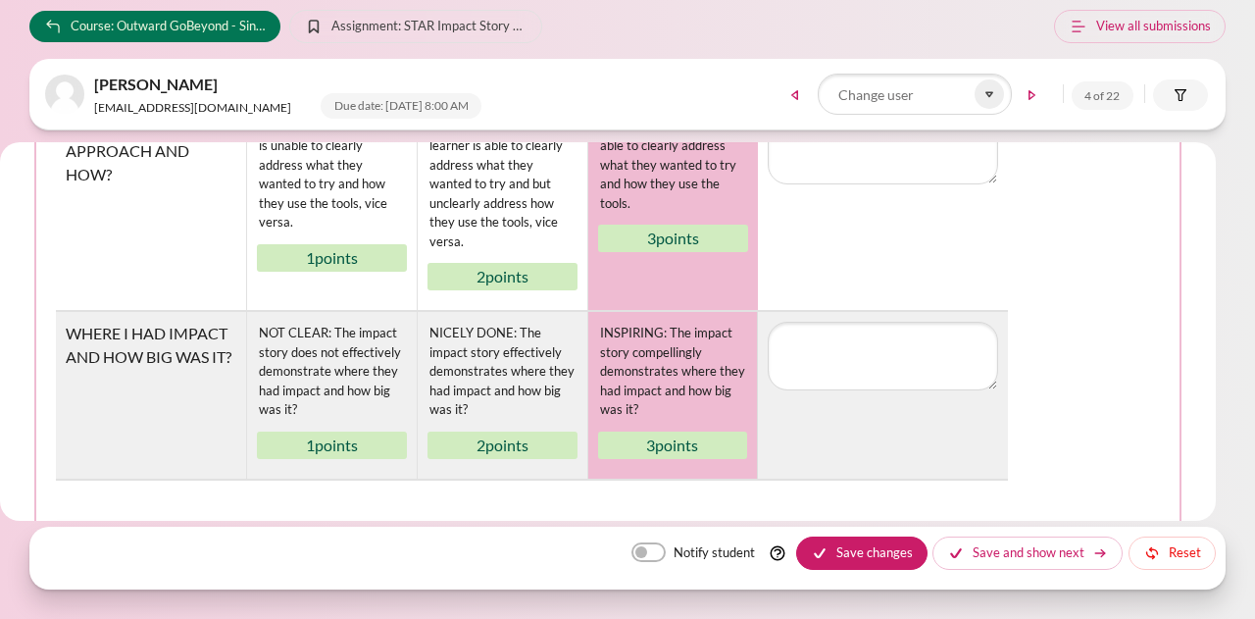
click at [698, 343] on div "INSPIRING: The impact story compellingly demonstrates where they had impact and…" at bounding box center [673, 372] width 150 height 100
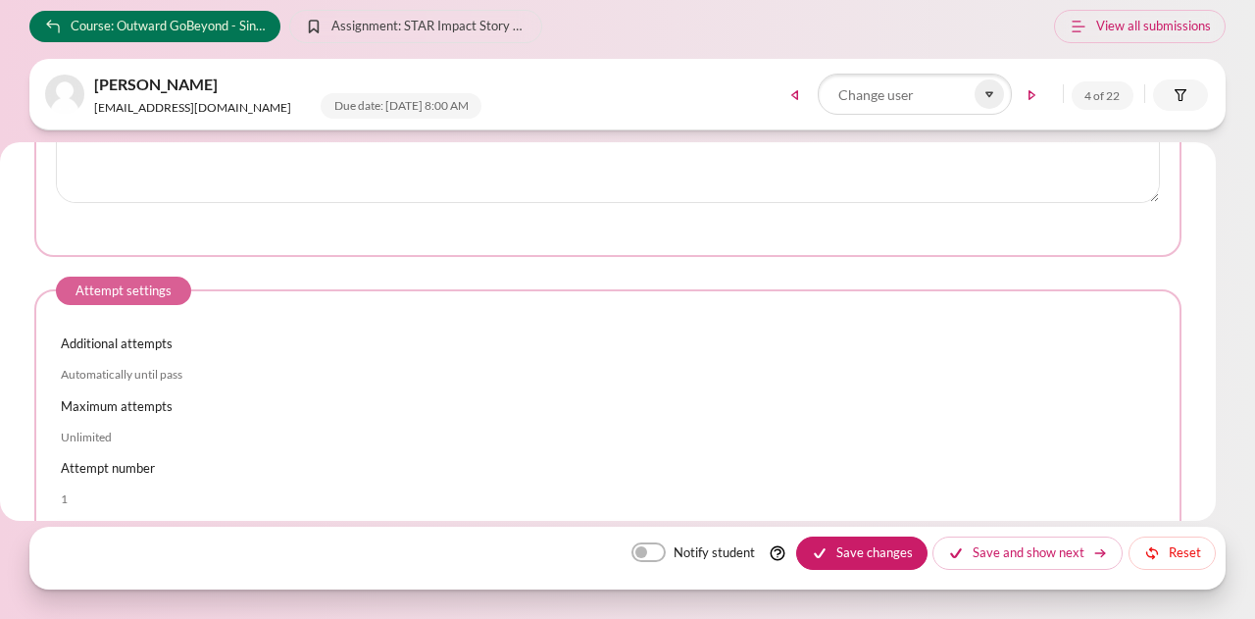
scroll to position [1436, 0]
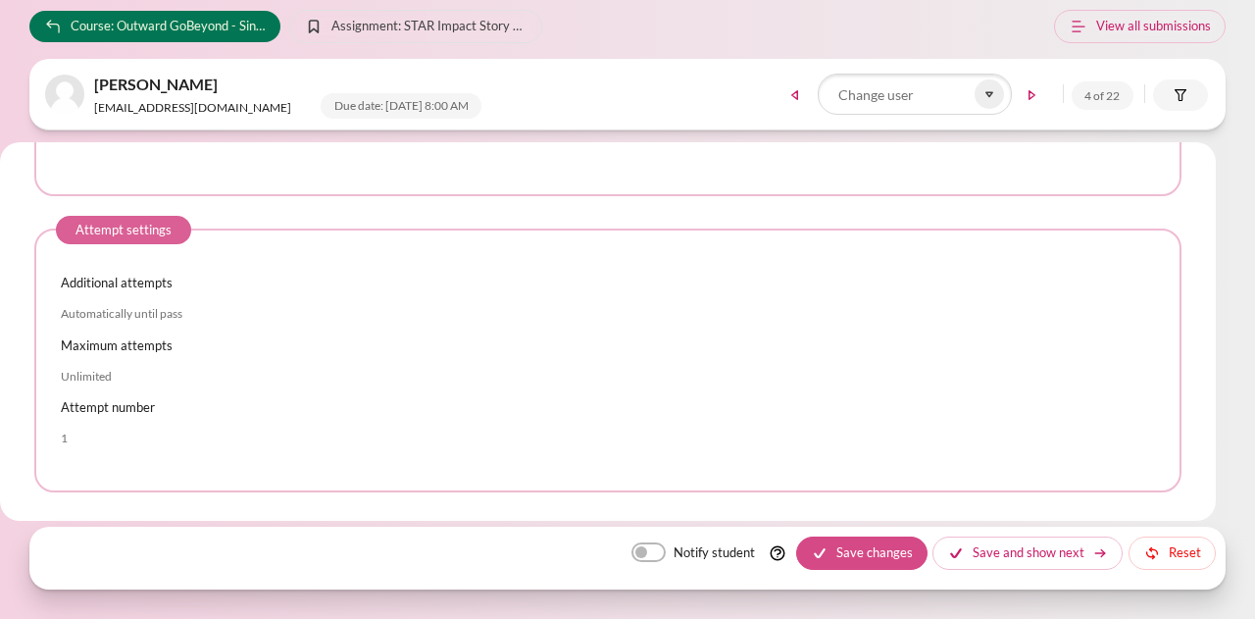
click at [871, 537] on button "Save changes" at bounding box center [861, 552] width 131 height 33
click at [0, 0] on div "Saving changes..." at bounding box center [0, 0] width 0 height 0
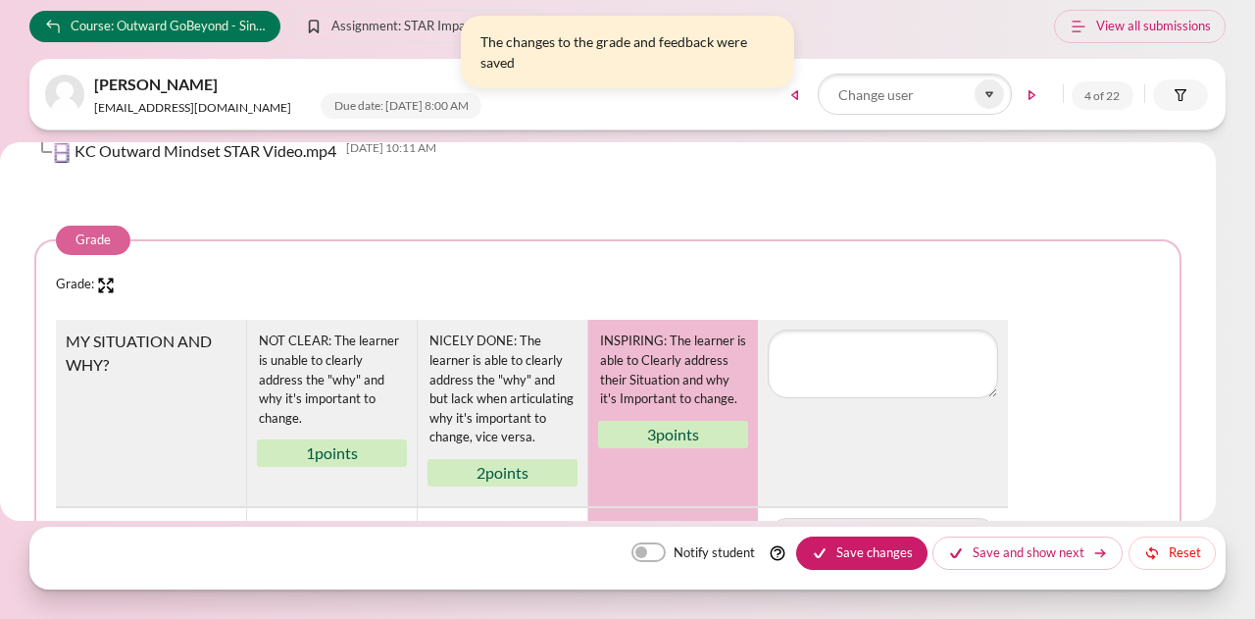
scroll to position [0, 0]
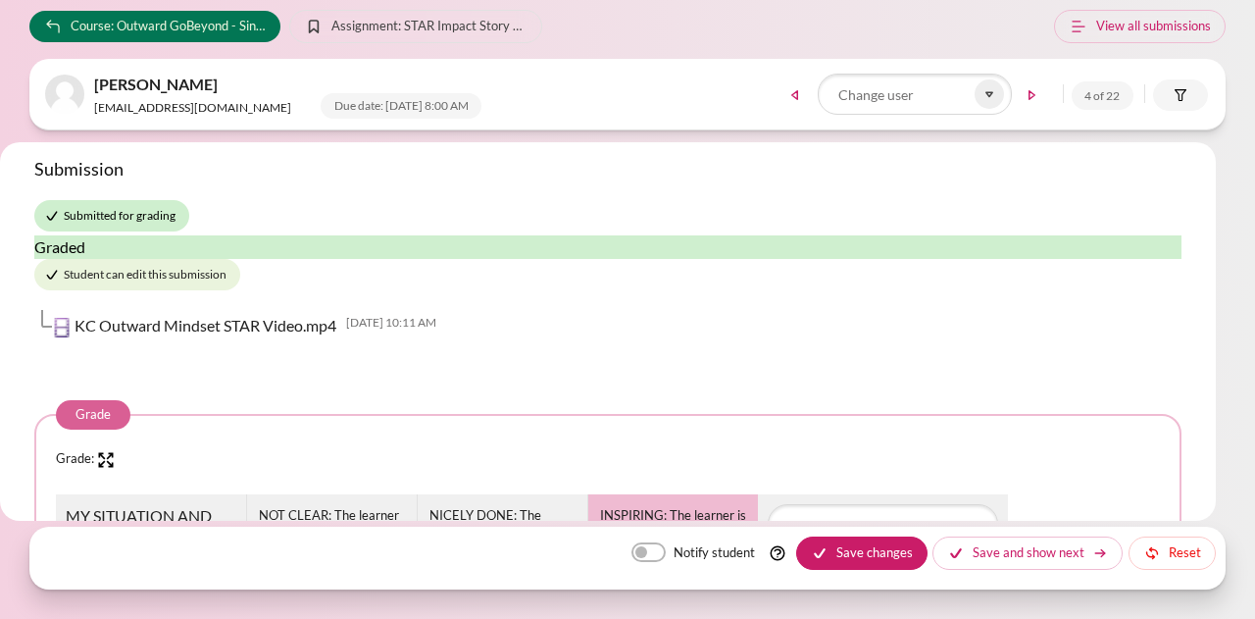
click at [263, 177] on h3 "Submission" at bounding box center [607, 169] width 1147 height 23
click at [985, 91] on icon at bounding box center [989, 94] width 18 height 18
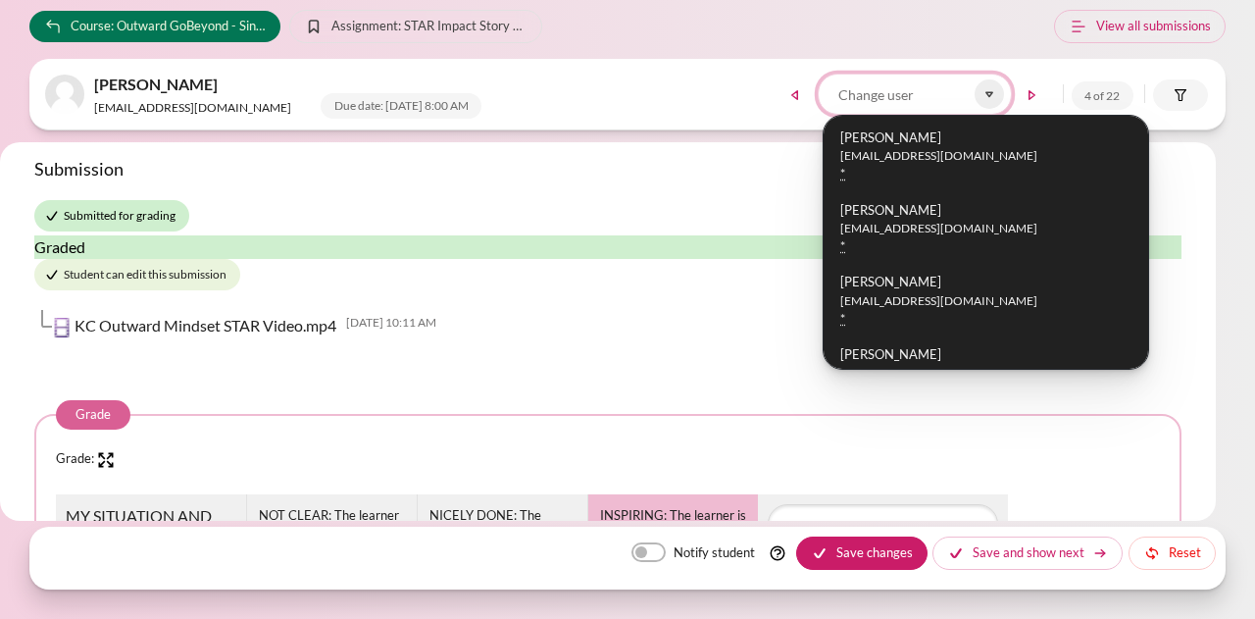
scroll to position [271, 0]
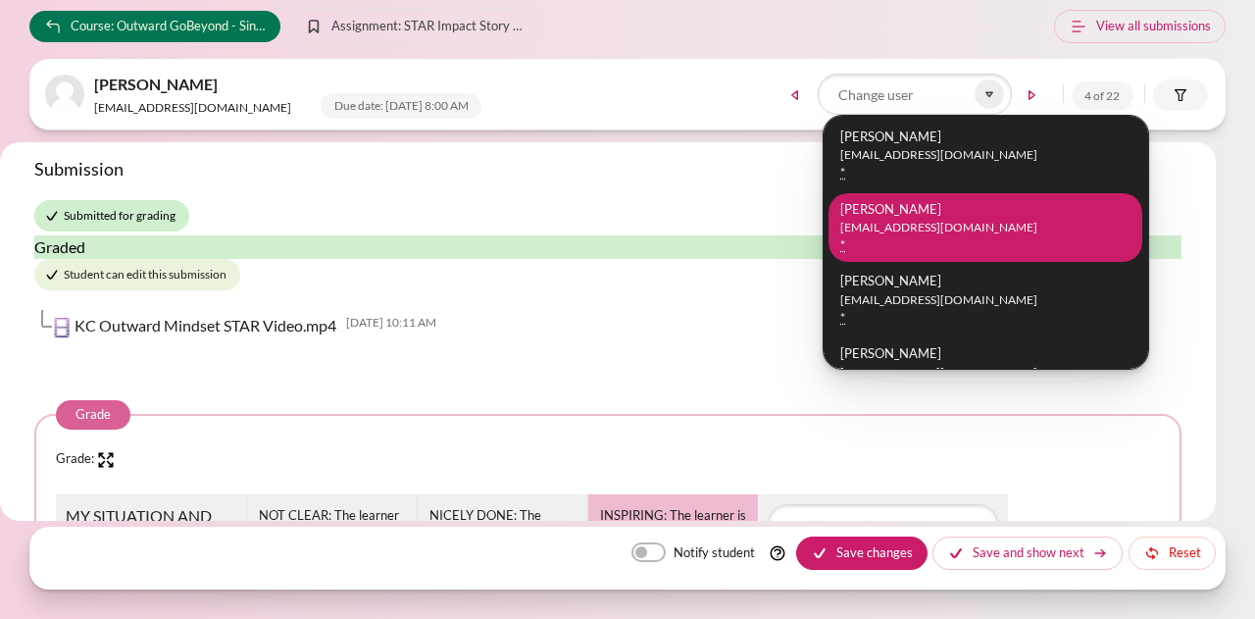
click at [938, 211] on li "[PERSON_NAME] [EMAIL_ADDRESS][DOMAIN_NAME] *" at bounding box center [985, 227] width 314 height 69
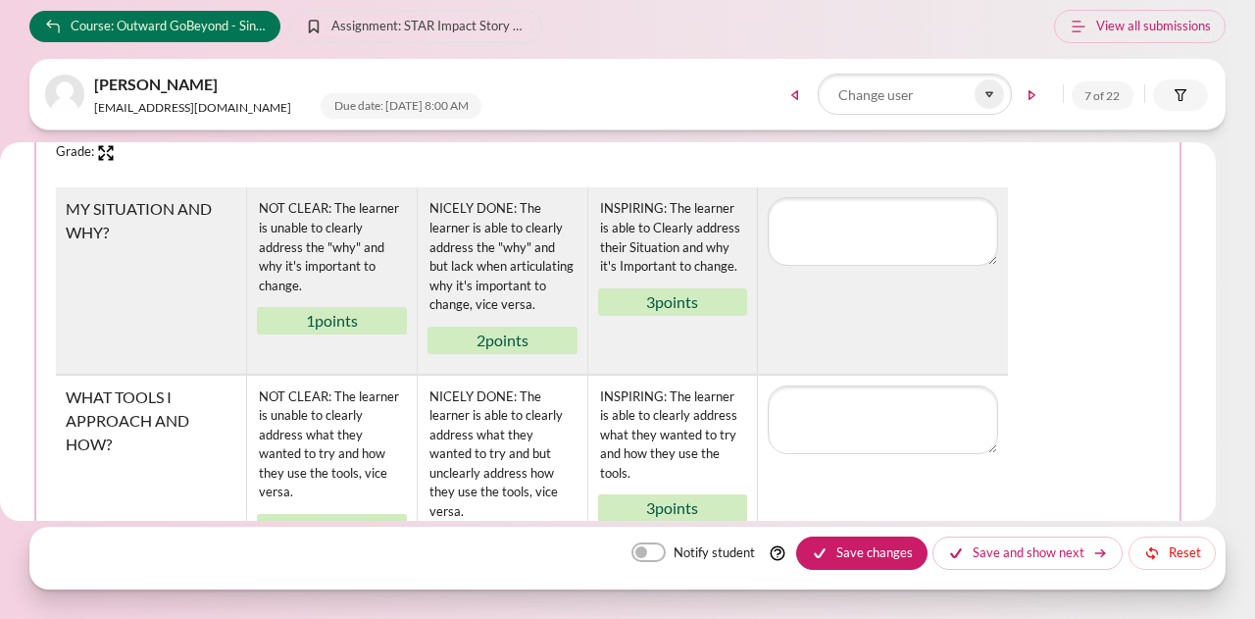
scroll to position [321, 0]
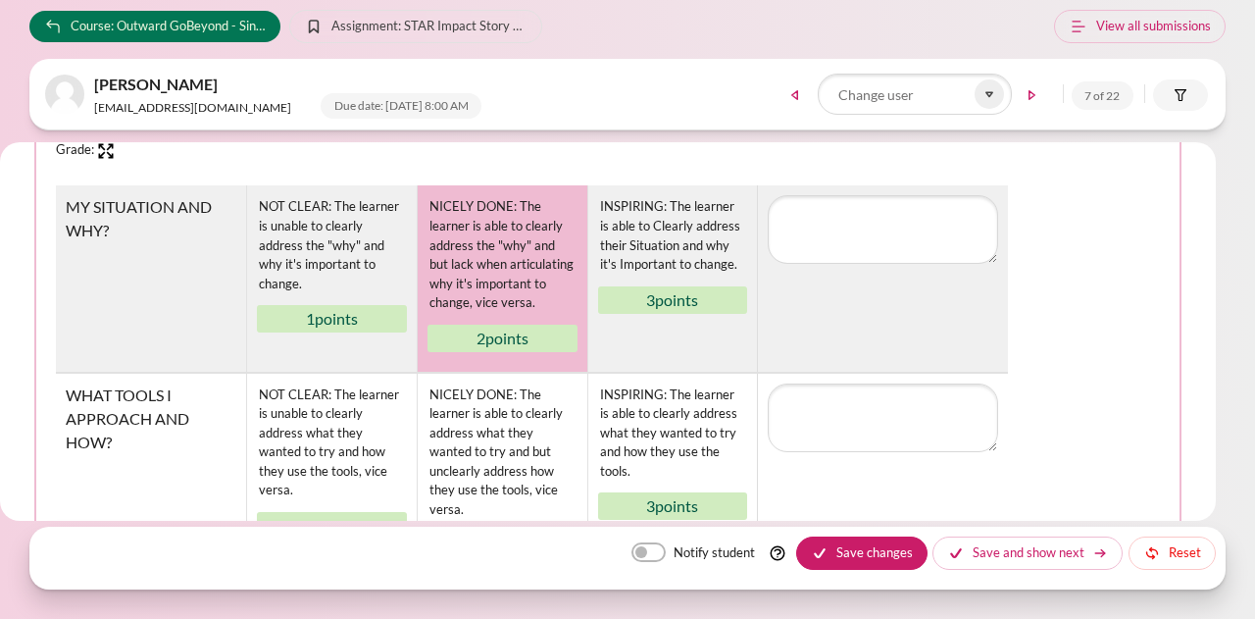
click at [508, 231] on div "NICELY DONE: The learner is able to clearly address the "why" and but lack when…" at bounding box center [502, 254] width 150 height 119
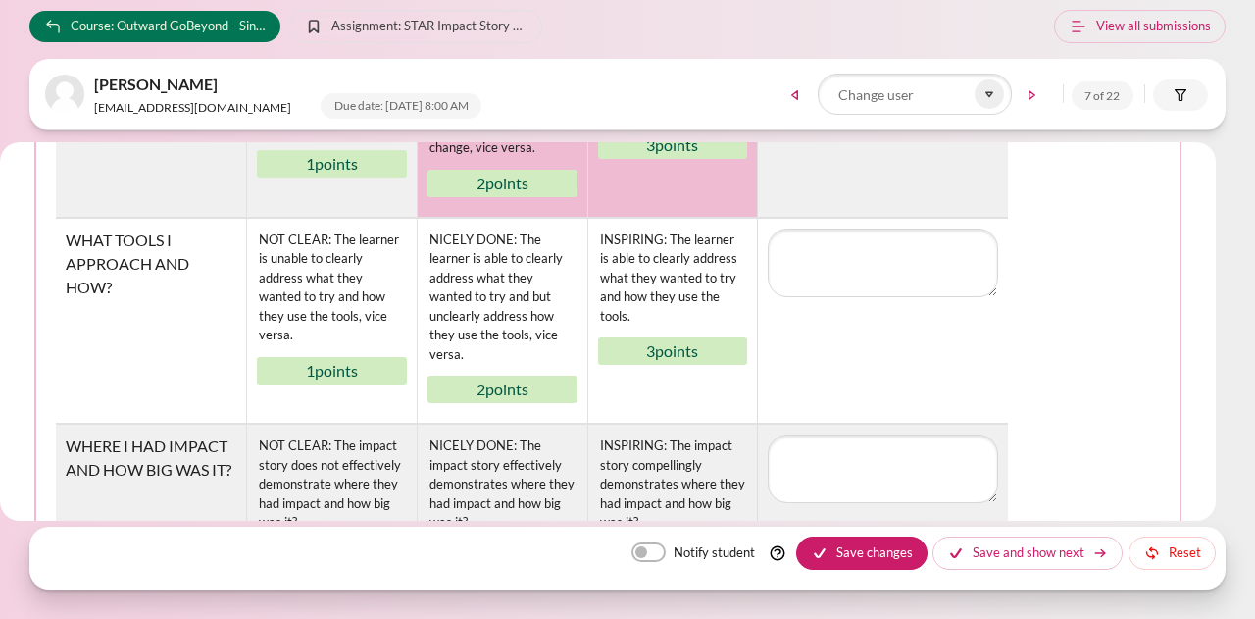
scroll to position [478, 0]
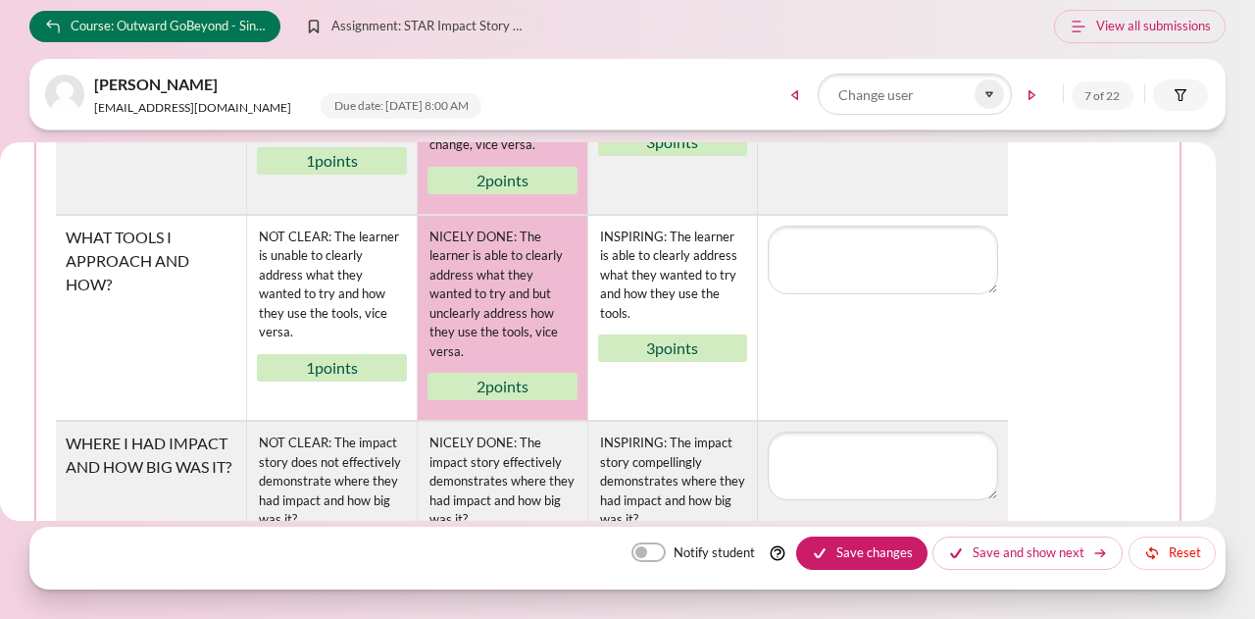
click at [510, 275] on div "NICELY DONE: The learner is able to clearly address what they wanted to try and…" at bounding box center [502, 294] width 150 height 138
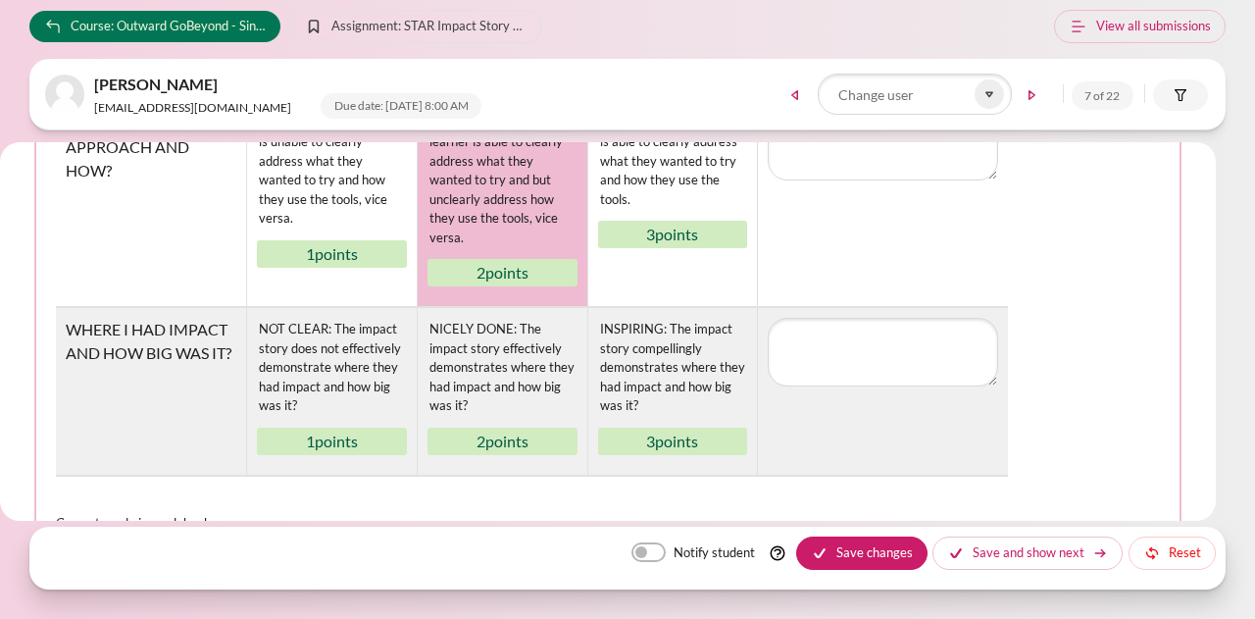
scroll to position [593, 0]
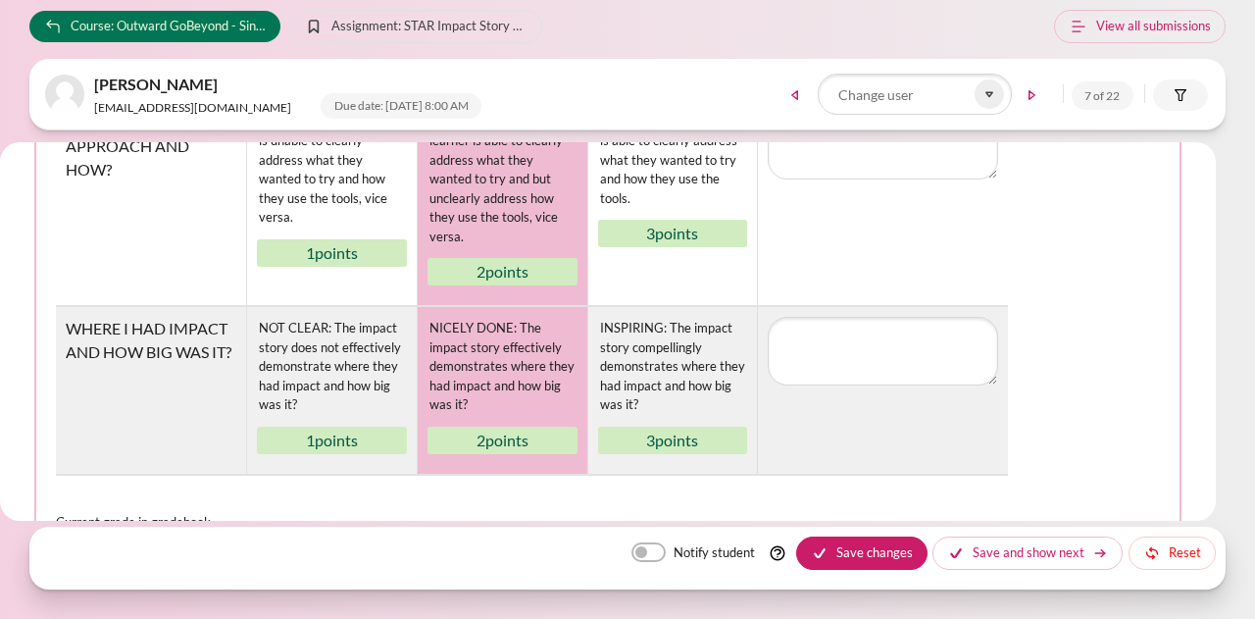
click at [498, 354] on div "NICELY DONE: The impact story effectively demonstrates where they had impact an…" at bounding box center [502, 367] width 150 height 100
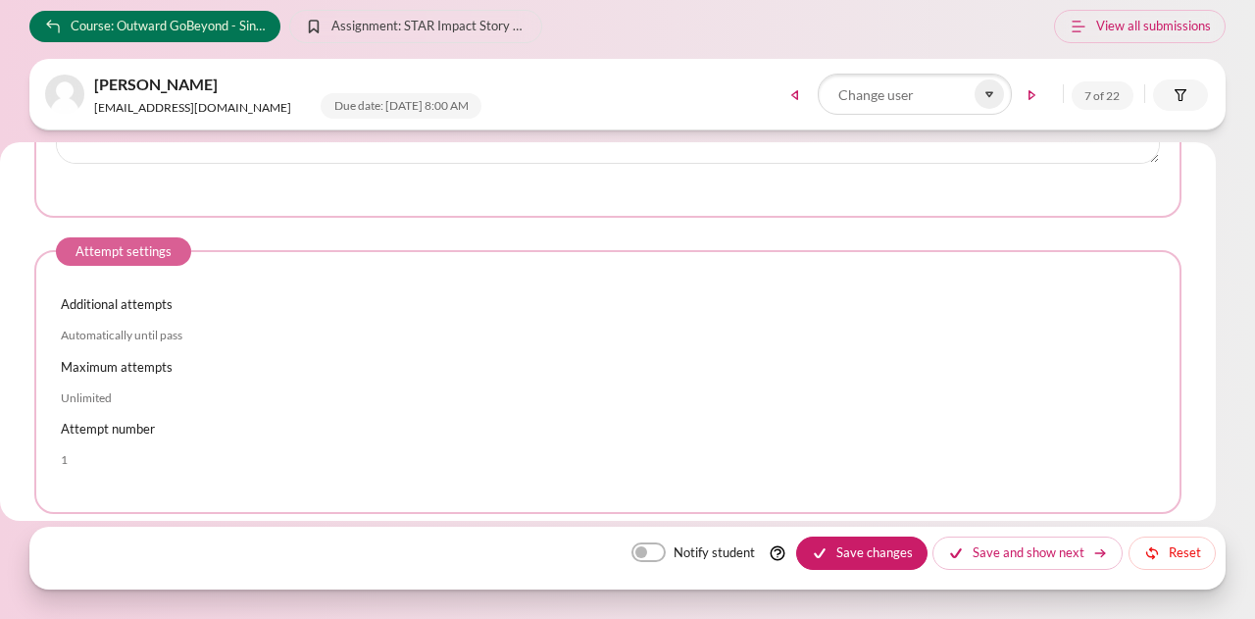
scroll to position [1436, 0]
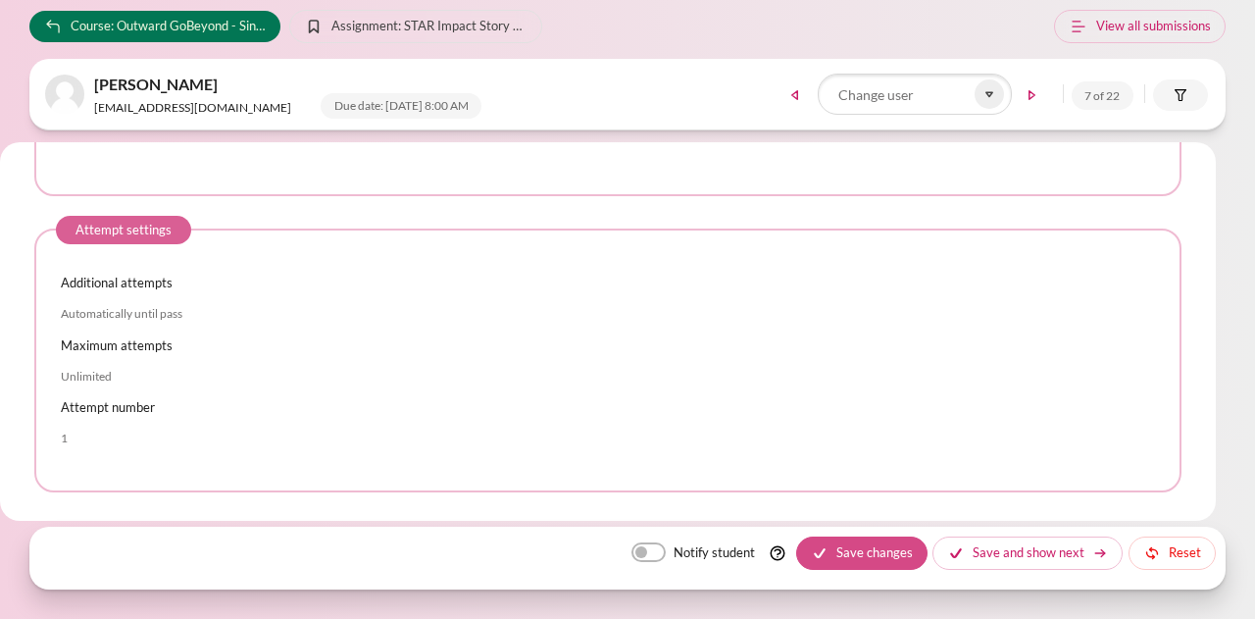
click at [872, 546] on button "Save changes" at bounding box center [861, 552] width 131 height 33
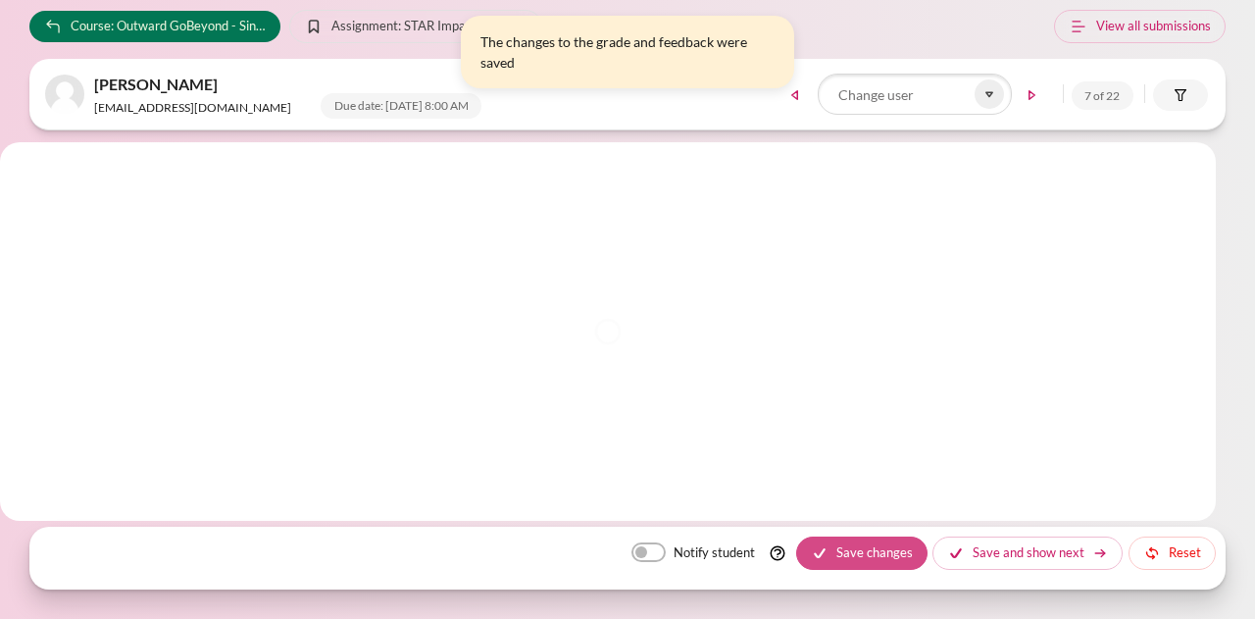
scroll to position [0, 0]
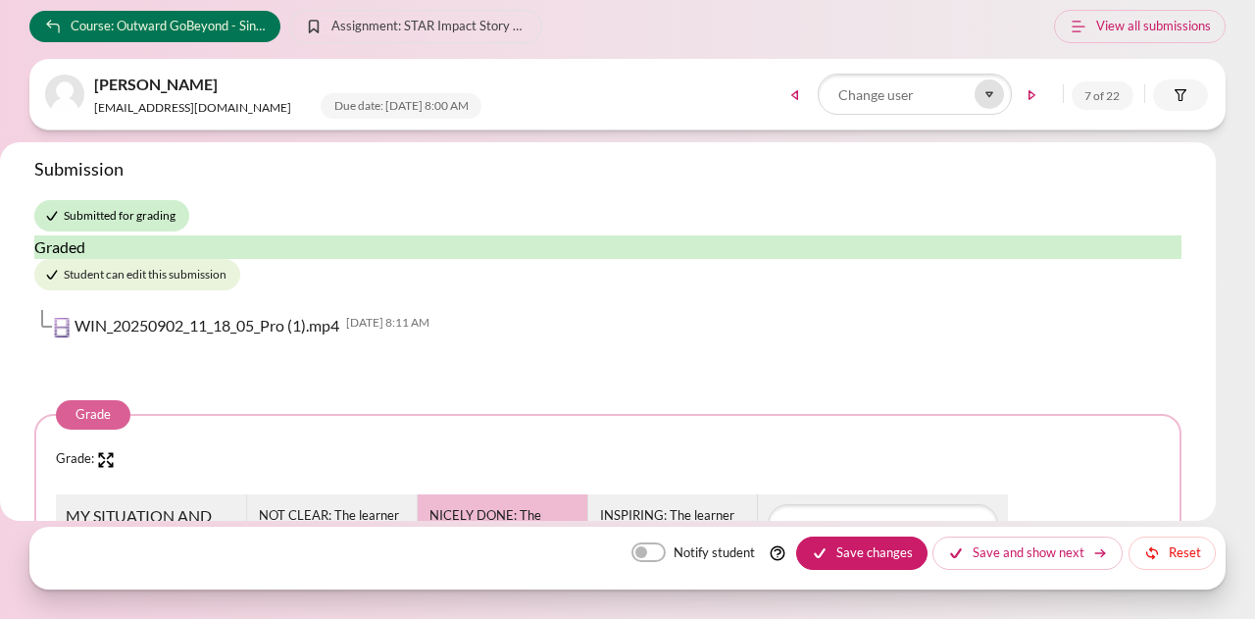
click at [994, 91] on icon at bounding box center [989, 94] width 18 height 18
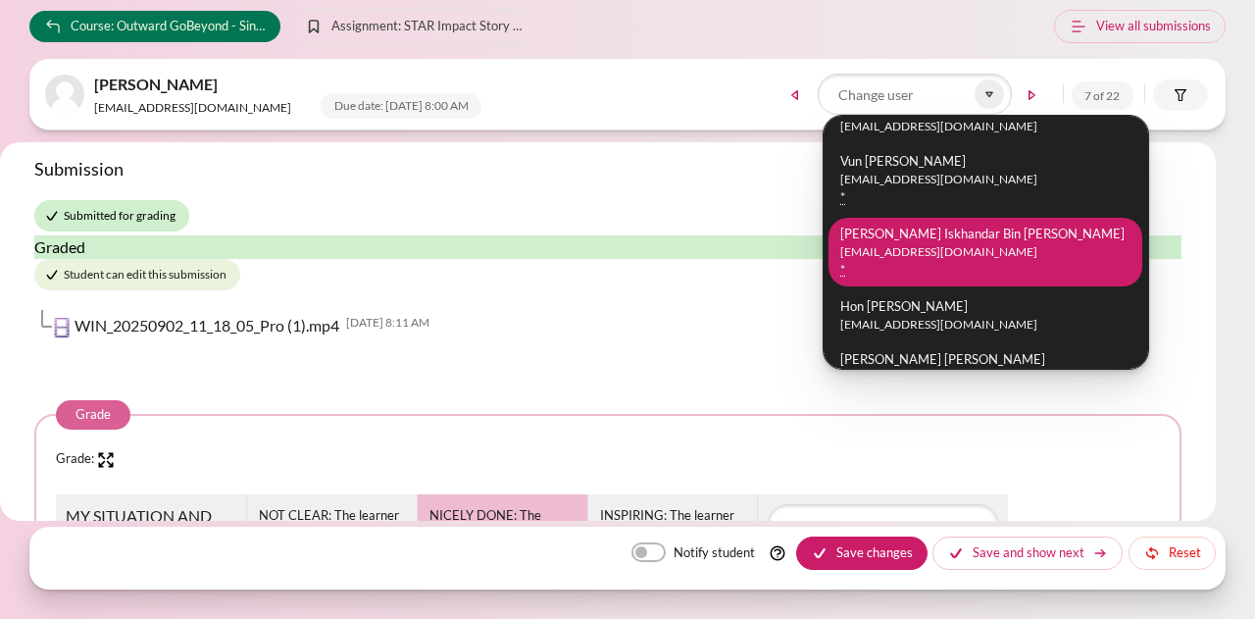
click at [967, 242] on li "[PERSON_NAME] Iskhandar Bin [PERSON_NAME] [PERSON_NAME][EMAIL_ADDRESS][DOMAIN_N…" at bounding box center [985, 252] width 314 height 69
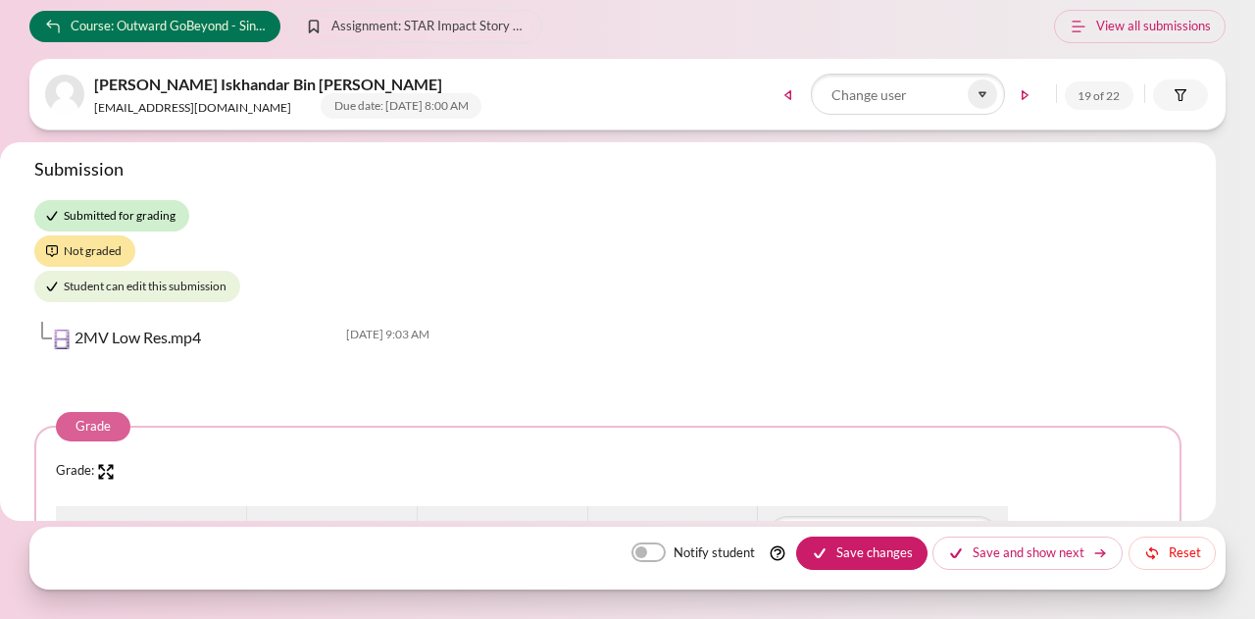
click at [253, 219] on div "Submission Submitted for grading Not graded Student can edit this submission 2M…" at bounding box center [607, 261] width 1147 height 207
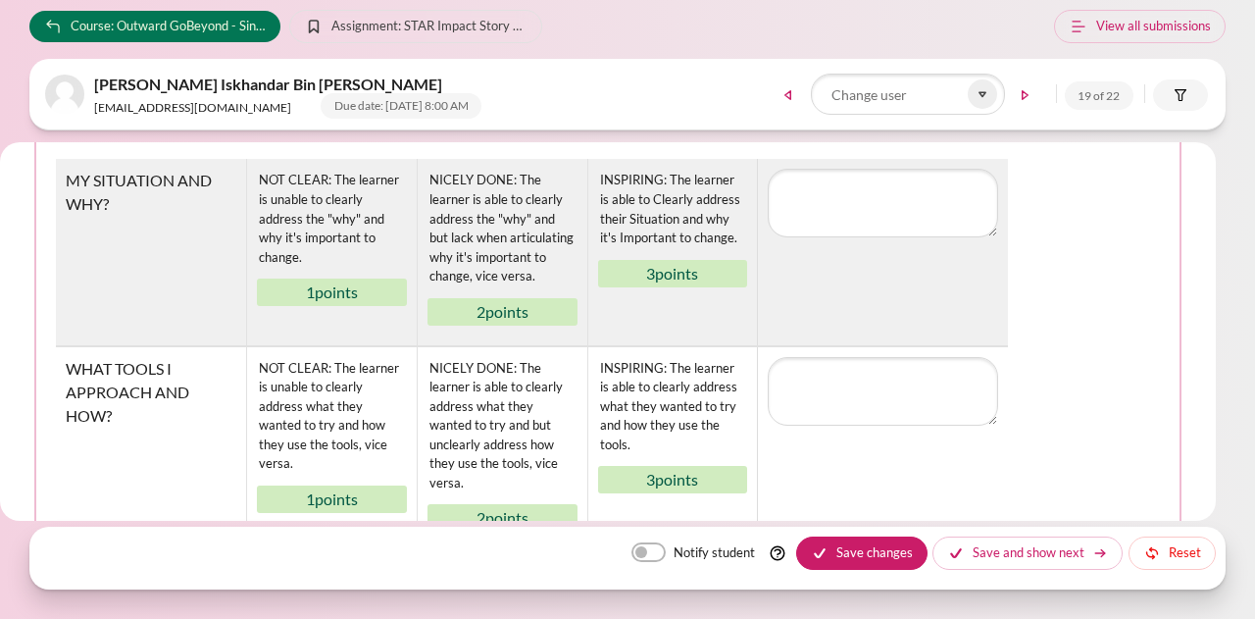
scroll to position [355, 0]
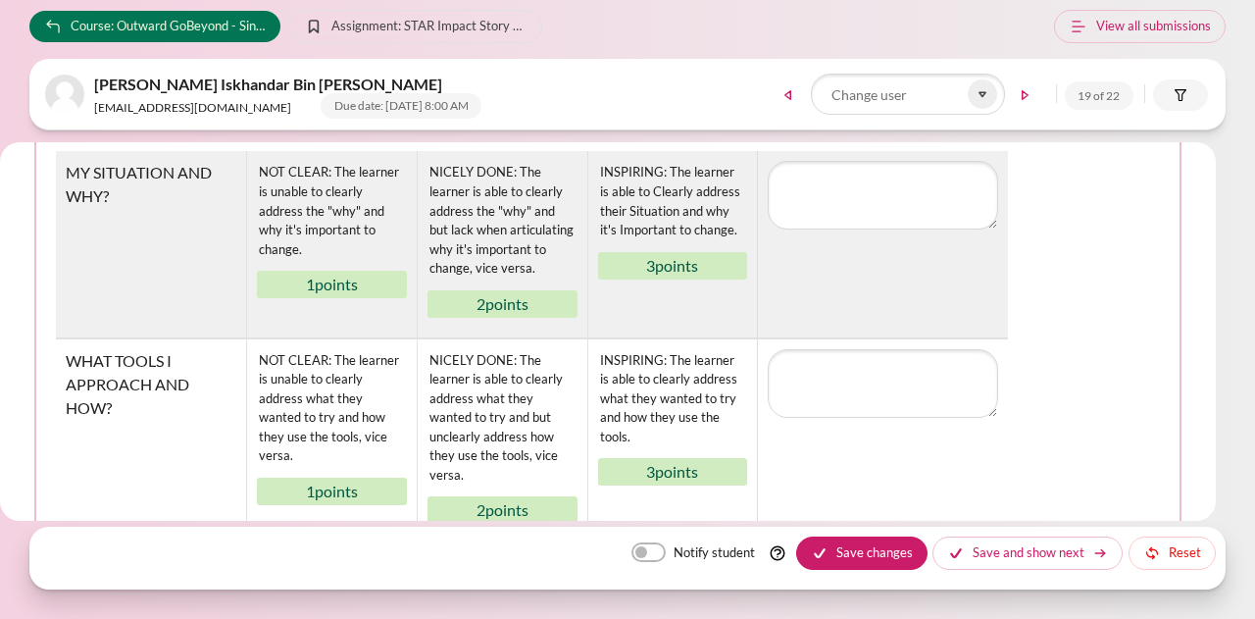
drag, startPoint x: 1227, startPoint y: 317, endPoint x: 1185, endPoint y: 318, distance: 42.2
click at [1227, 317] on body "Skip to main content Course: Outward GoBeyond - Singapore Market Batch 1 ([DATE…" at bounding box center [627, 309] width 1255 height 619
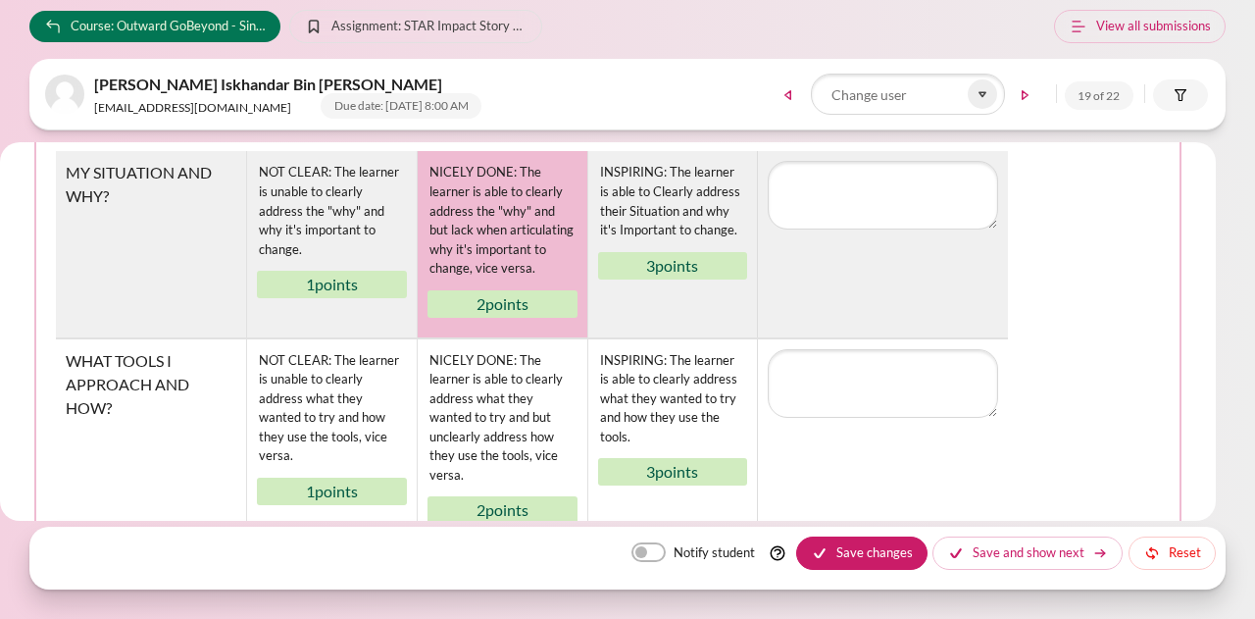
click at [506, 233] on div "NICELY DONE: The learner is able to clearly address the "why" and but lack when…" at bounding box center [502, 220] width 150 height 119
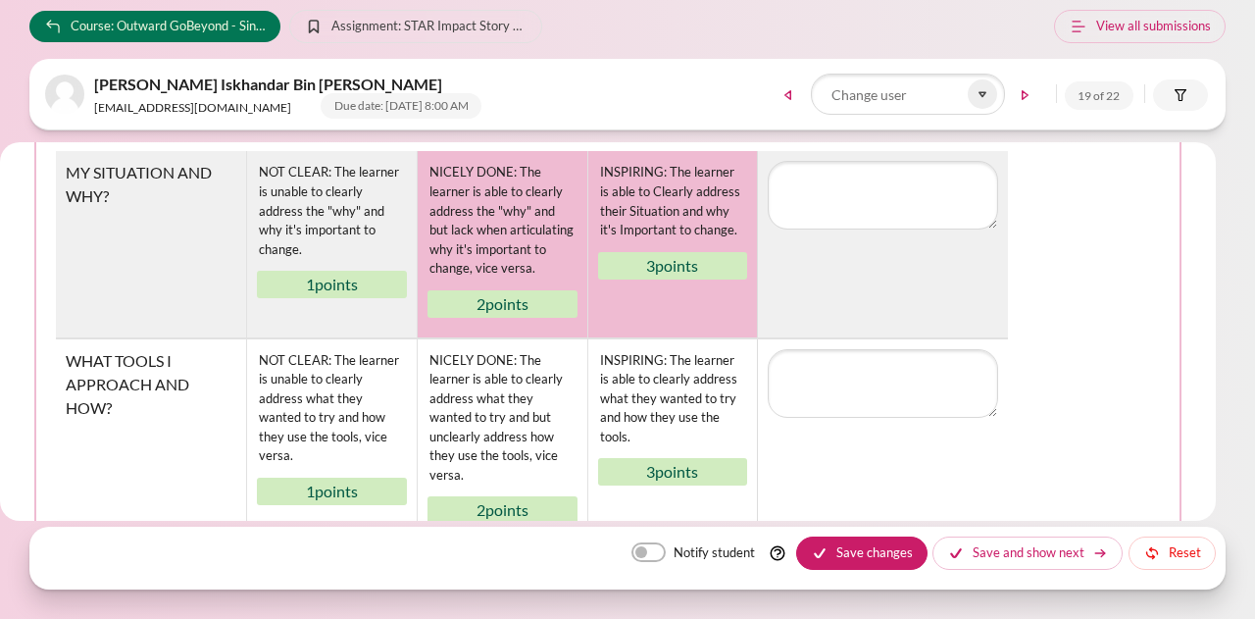
scroll to position [453, 0]
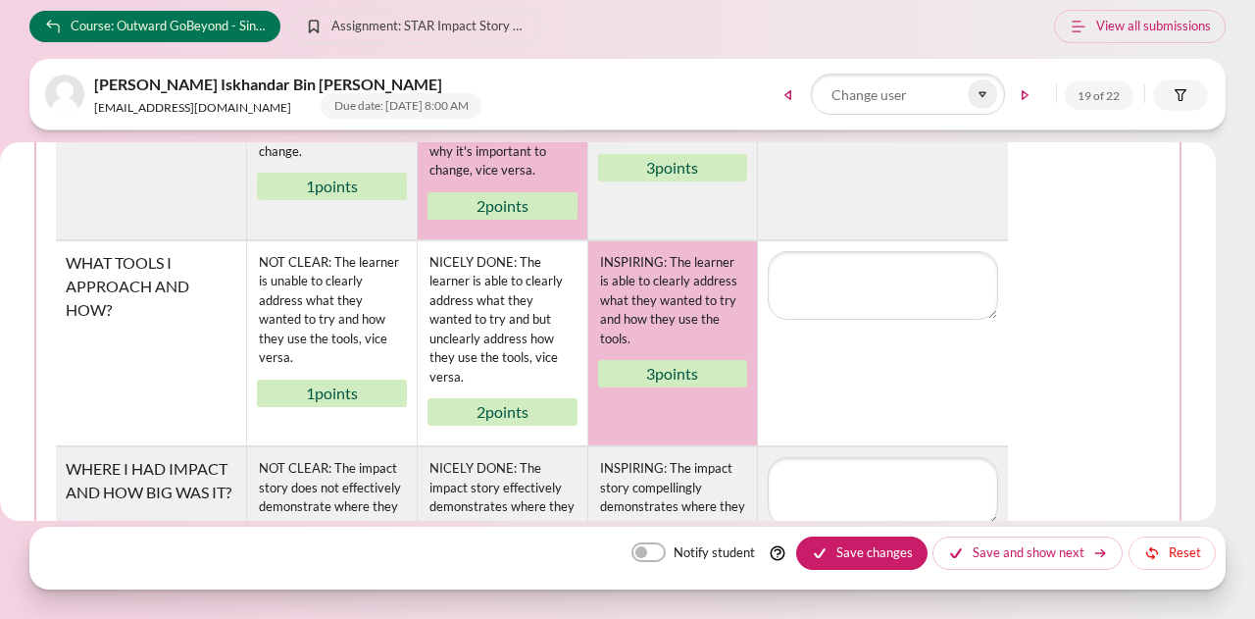
click at [690, 297] on div "INSPIRING: The learner is able to clearly address what they wanted to try and h…" at bounding box center [673, 301] width 150 height 100
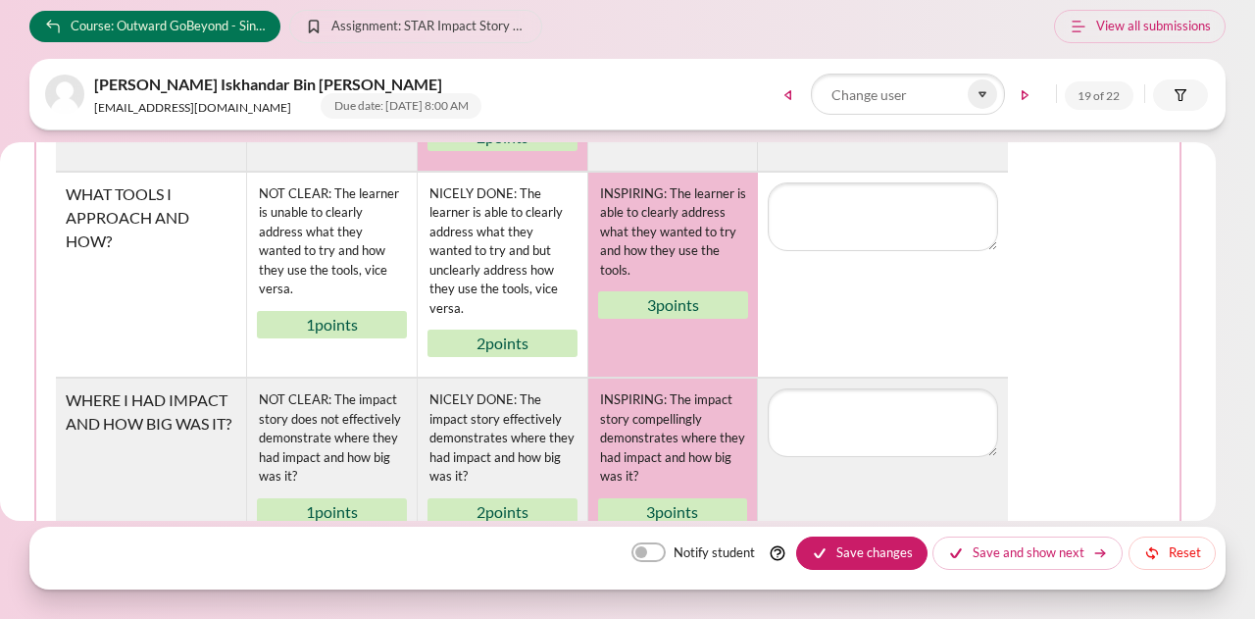
scroll to position [551, 0]
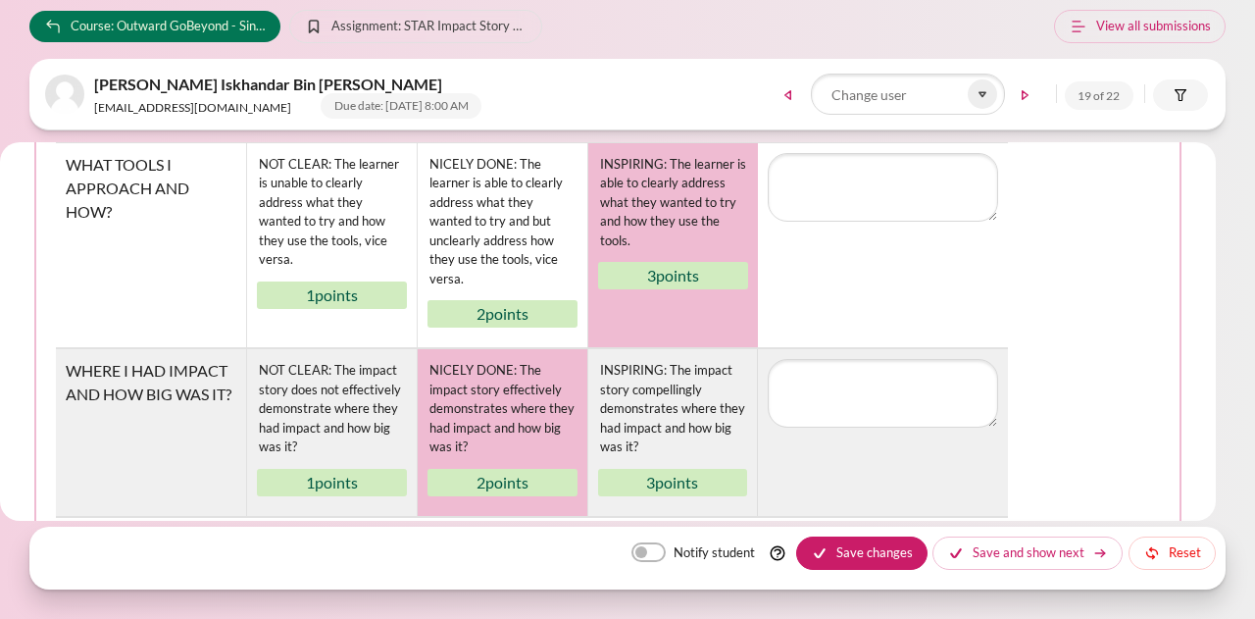
click at [504, 409] on div "NICELY DONE: The impact story effectively demonstrates where they had impact an…" at bounding box center [502, 409] width 150 height 100
click at [869, 550] on button "Save changes" at bounding box center [861, 552] width 131 height 33
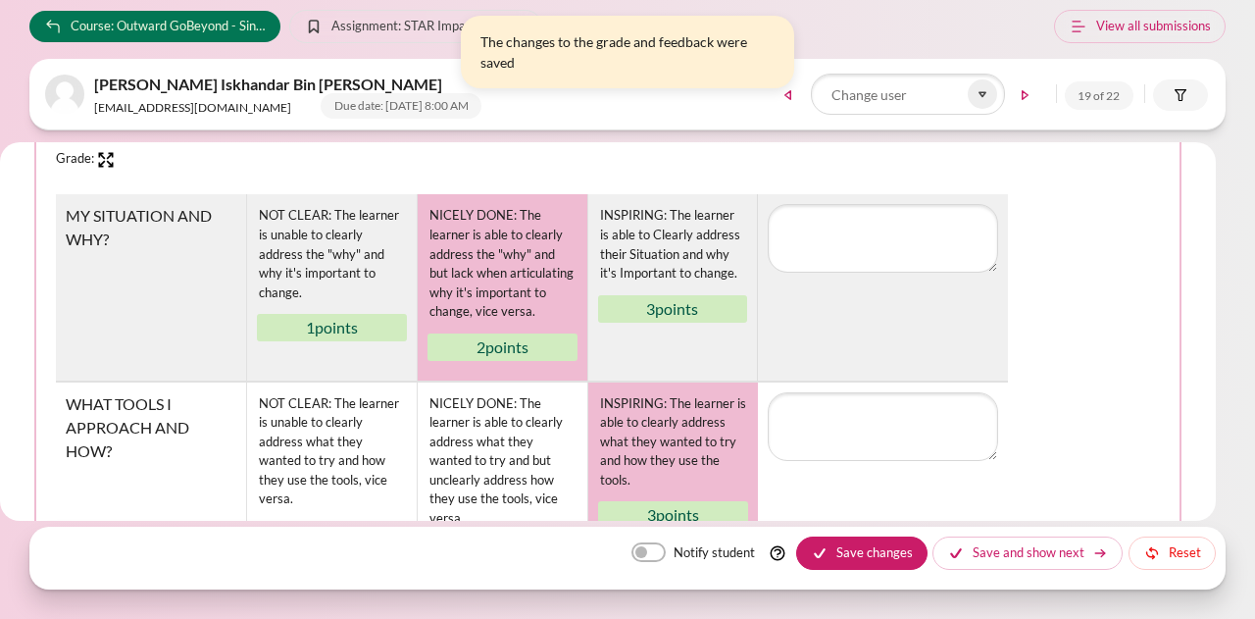
scroll to position [490, 0]
